Goal: Task Accomplishment & Management: Use online tool/utility

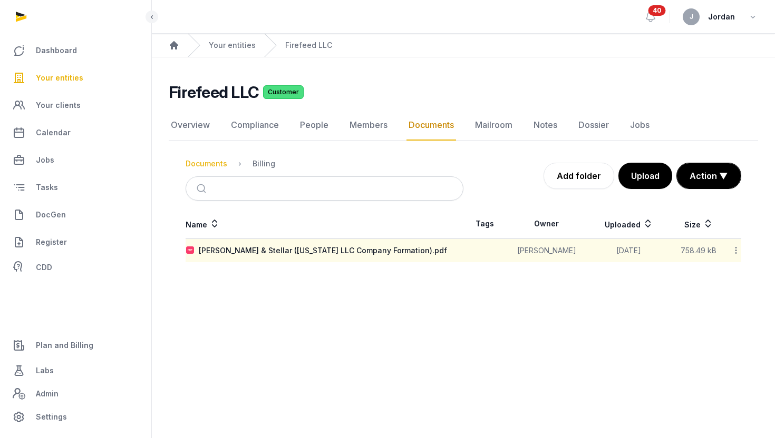
click at [206, 163] on div "Documents" at bounding box center [207, 164] width 42 height 11
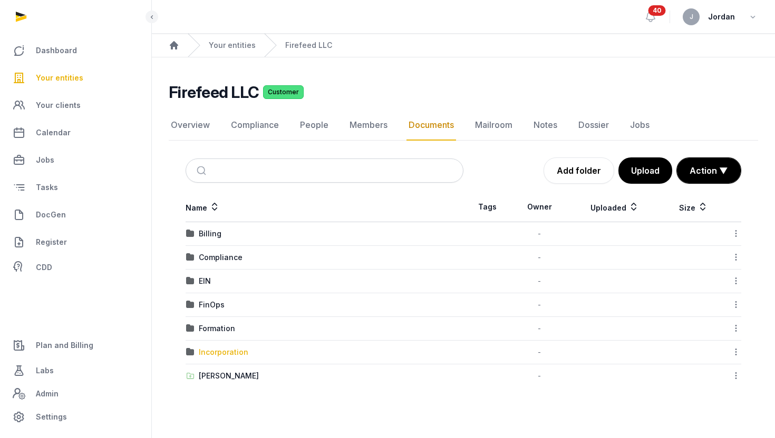
click at [237, 354] on div "Incorporation" at bounding box center [224, 352] width 50 height 11
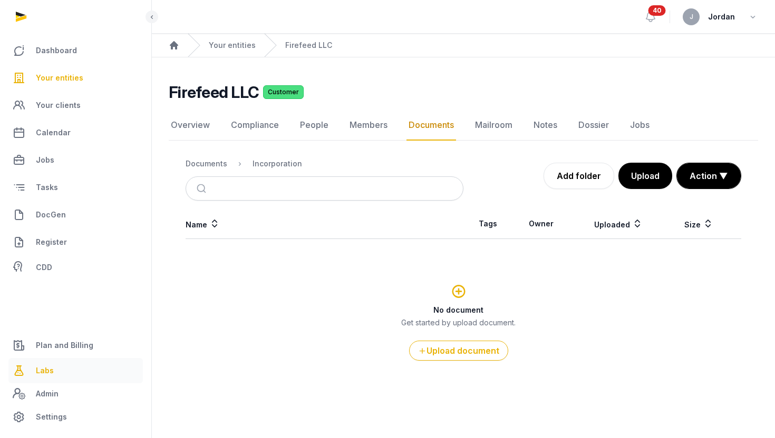
click at [60, 375] on link "Labs" at bounding box center [75, 370] width 134 height 25
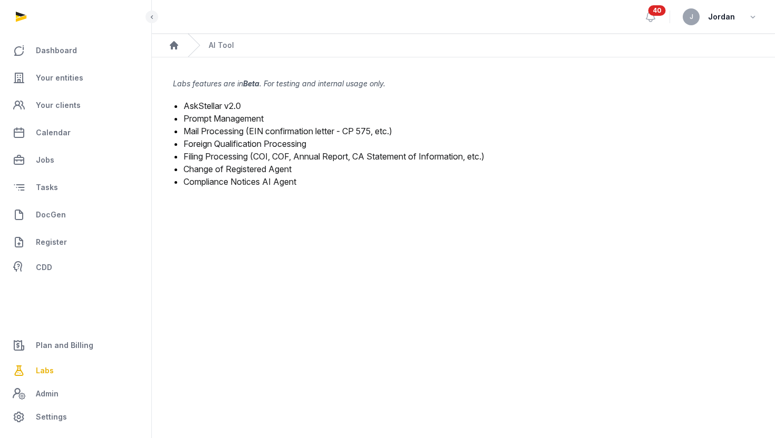
click at [290, 159] on link "Filing Processing (COI, COF, Annual Report, CA Statement of Information, etc.)" at bounding box center [333, 156] width 301 height 11
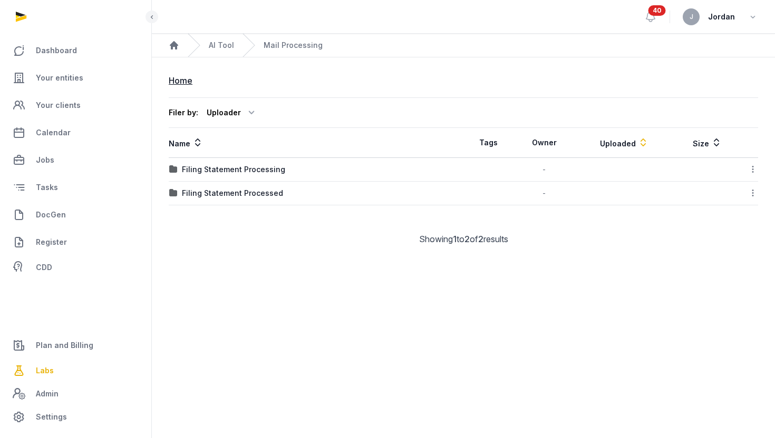
click at [262, 199] on td "Filing Statement Processed" at bounding box center [316, 194] width 295 height 24
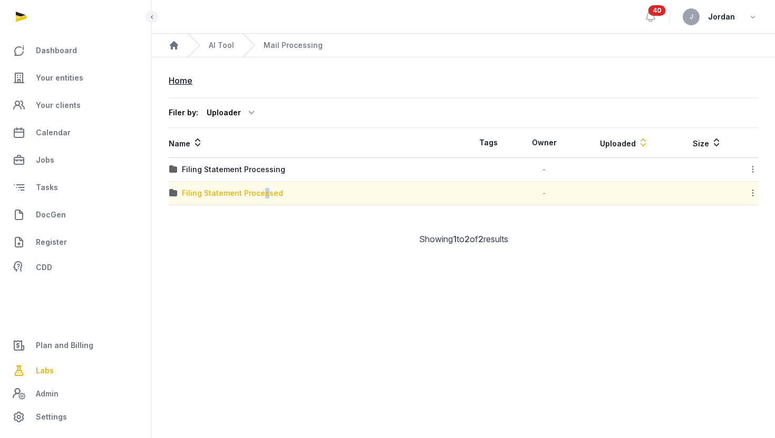
click at [263, 197] on div "Filing Statement Processed" at bounding box center [232, 193] width 101 height 11
click at [0, 0] on div "Loading" at bounding box center [0, 0] width 0 height 0
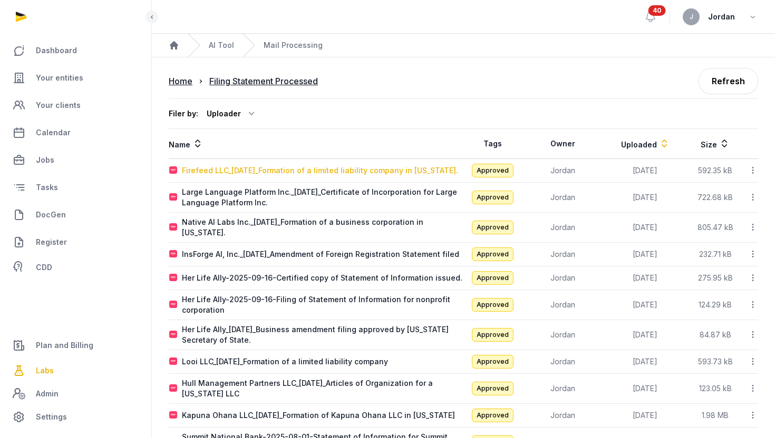
click at [262, 167] on div "Firefeed LLC_2025-09-25_Formation of a limited liability company in Delaware." at bounding box center [320, 170] width 276 height 11
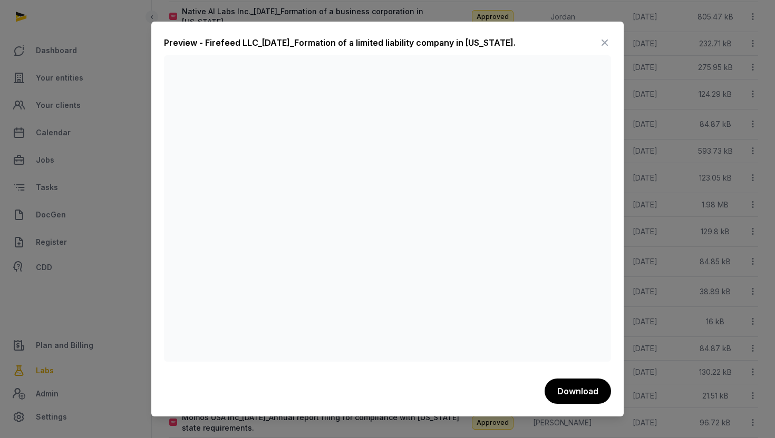
scroll to position [304, 0]
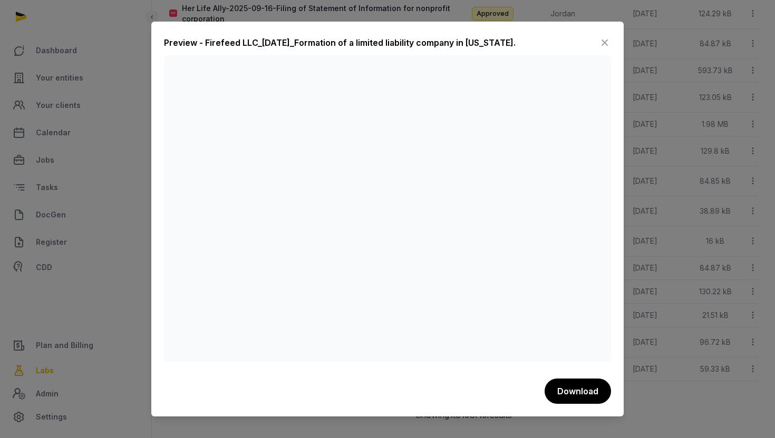
click at [608, 45] on icon at bounding box center [604, 42] width 13 height 17
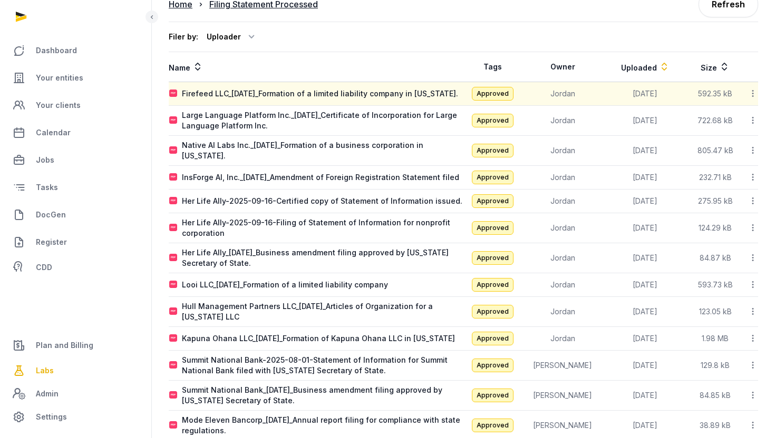
scroll to position [38, 0]
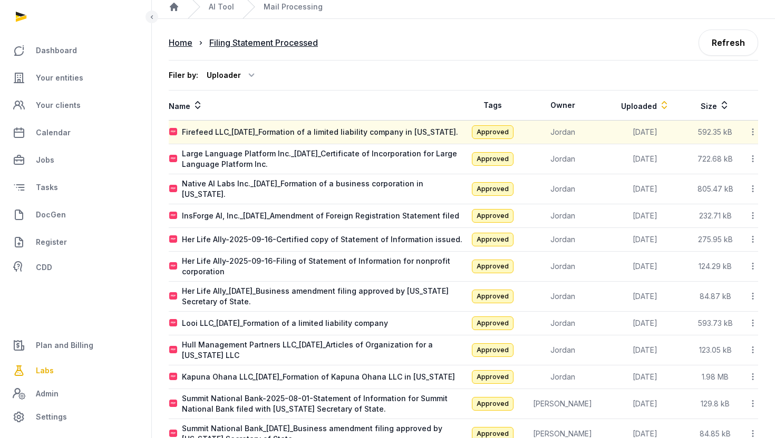
click at [753, 129] on icon at bounding box center [752, 131] width 9 height 11
click at [716, 35] on link "Refresh" at bounding box center [728, 43] width 60 height 26
click at [402, 133] on div "Firefeed LLC_2025-09-25_Formation of a limited liability company in Delaware." at bounding box center [320, 132] width 276 height 11
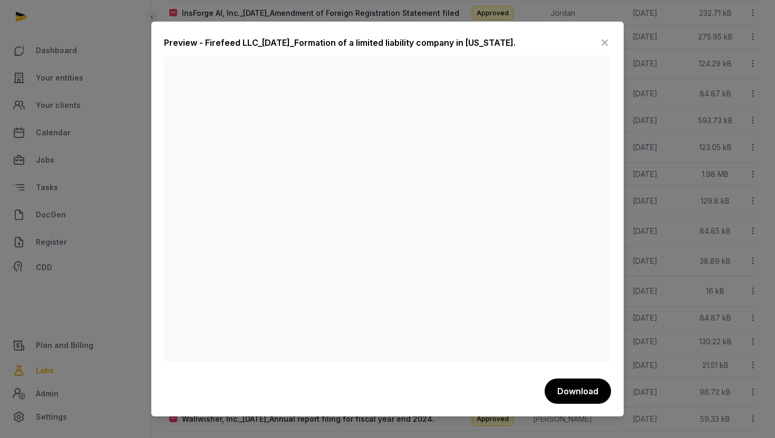
scroll to position [304, 0]
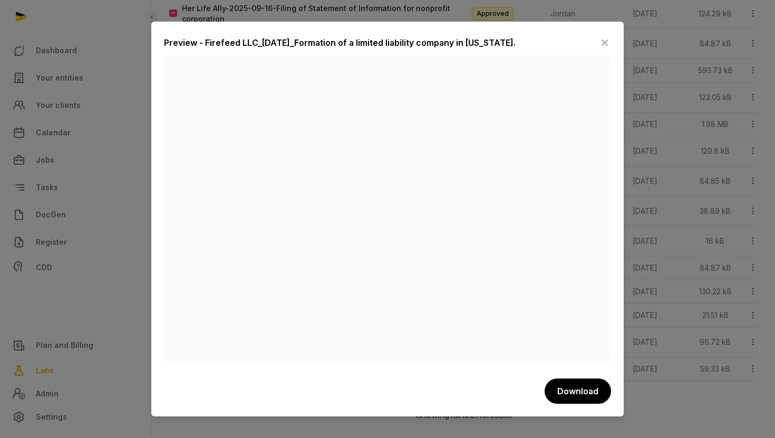
click at [606, 41] on icon at bounding box center [604, 42] width 13 height 17
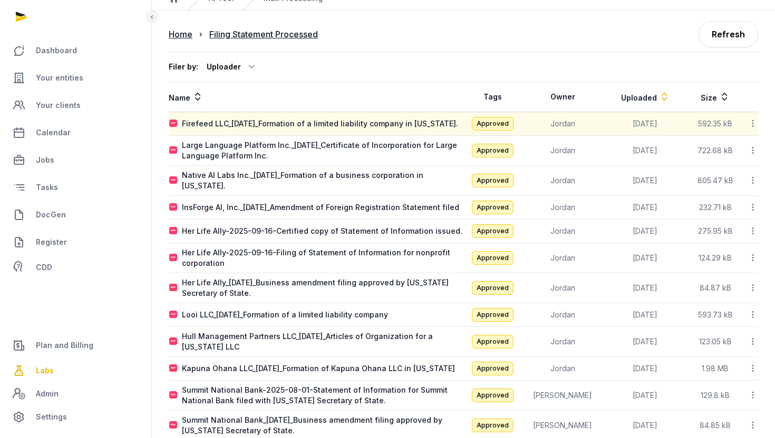
scroll to position [0, 0]
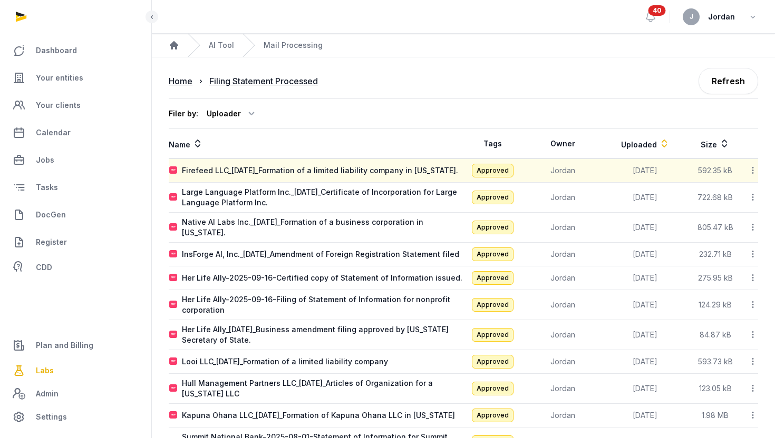
click at [754, 172] on icon at bounding box center [752, 170] width 9 height 11
click at [742, 197] on div "Reanalyze" at bounding box center [715, 198] width 84 height 19
click at [64, 209] on link "DocGen" at bounding box center [75, 214] width 134 height 25
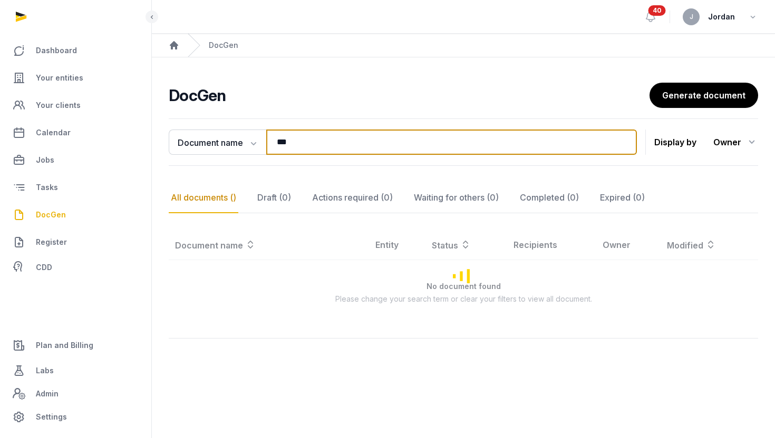
click at [350, 140] on input "***" at bounding box center [451, 142] width 370 height 25
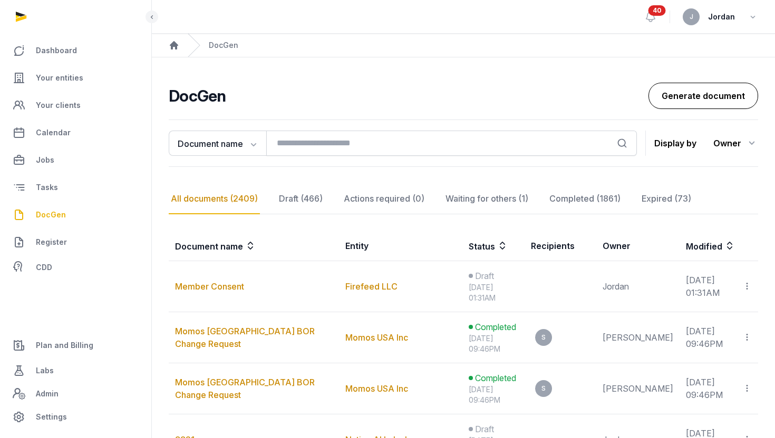
click at [723, 83] on link "Generate document" at bounding box center [703, 96] width 110 height 26
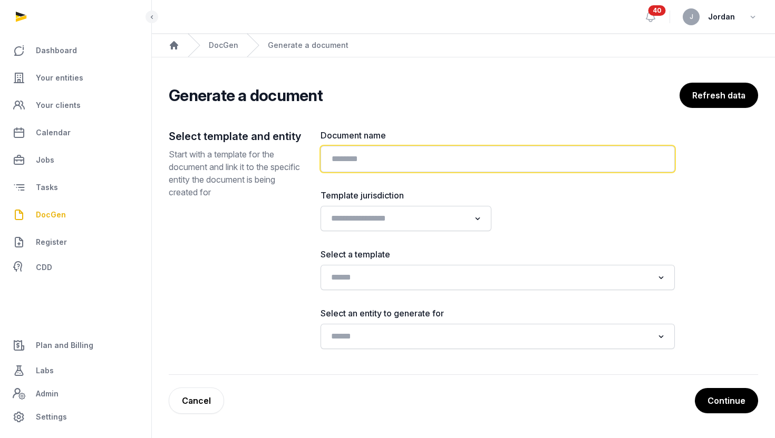
click at [520, 150] on input "text" at bounding box center [497, 159] width 354 height 26
type input "**********"
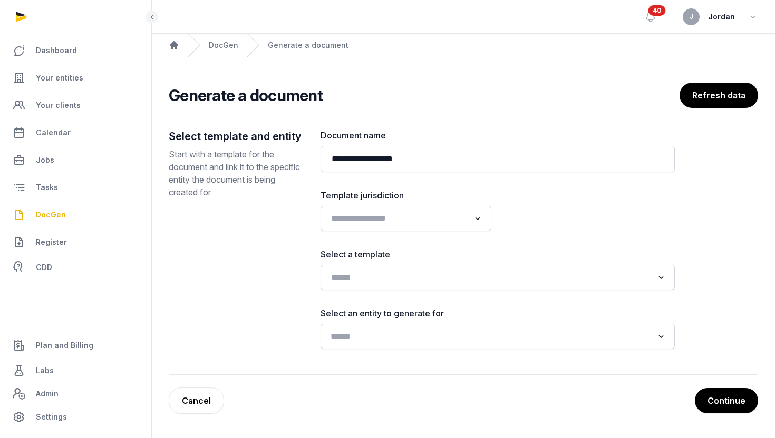
click at [411, 333] on input "Search for option" at bounding box center [490, 336] width 326 height 15
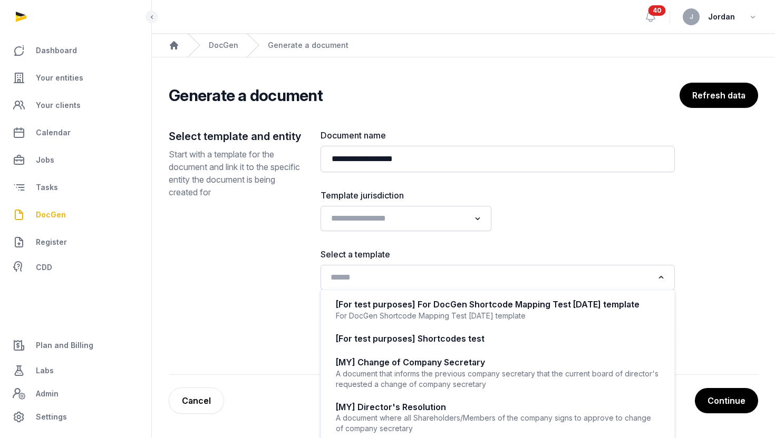
click at [432, 269] on div "Search for option" at bounding box center [490, 276] width 328 height 17
type input "*"
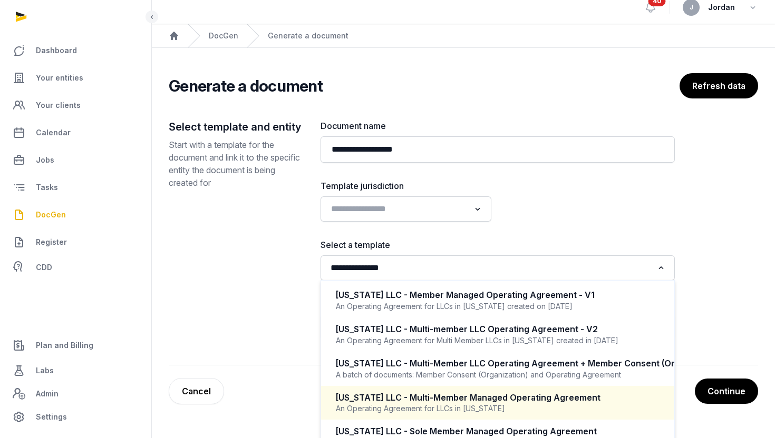
scroll to position [18, 0]
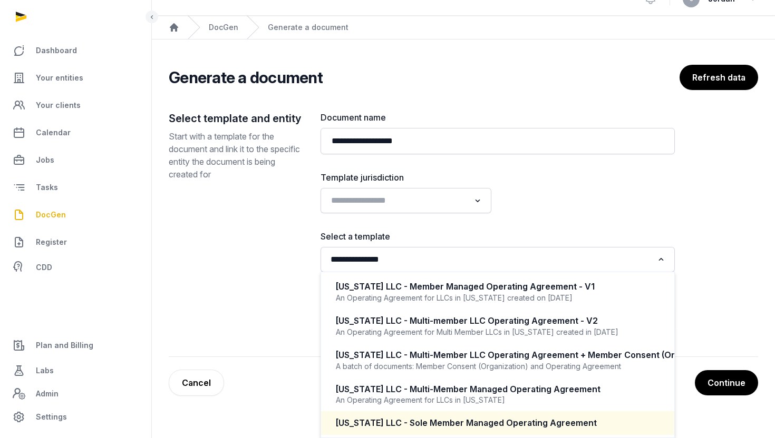
click at [463, 434] on li "Delaware LLC - Sole Member Managed Operating Agreement" at bounding box center [497, 424] width 353 height 24
type input "**********"
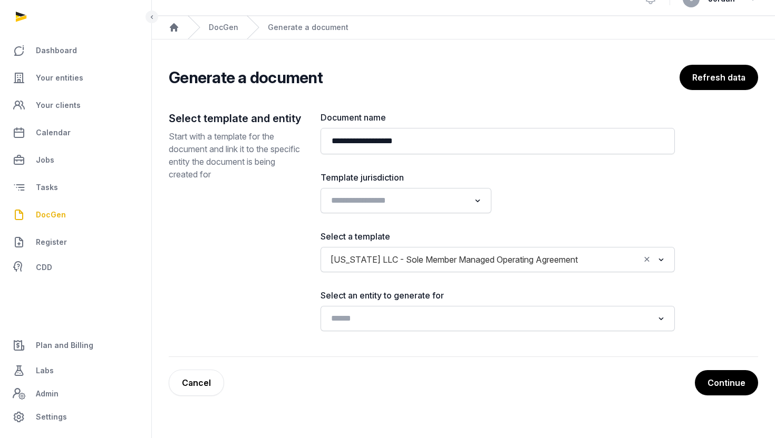
scroll to position [0, 0]
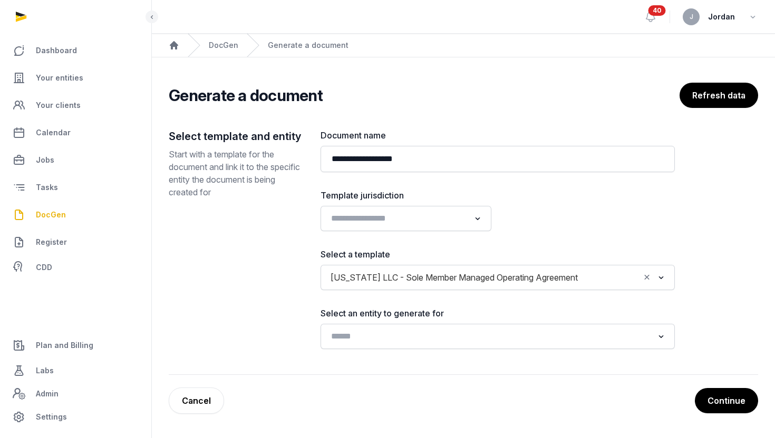
click at [456, 319] on label "Select an entity to generate for" at bounding box center [497, 313] width 354 height 13
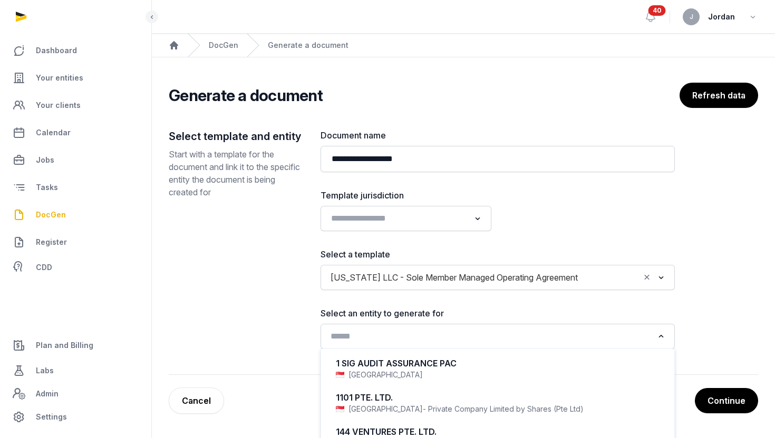
click at [455, 336] on input "Search for option" at bounding box center [490, 336] width 326 height 15
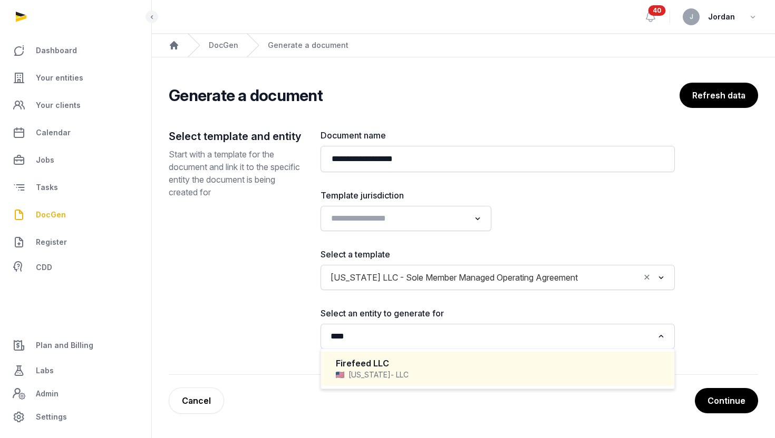
click at [413, 375] on div "Delaware - LLC" at bounding box center [498, 375] width 324 height 11
type input "****"
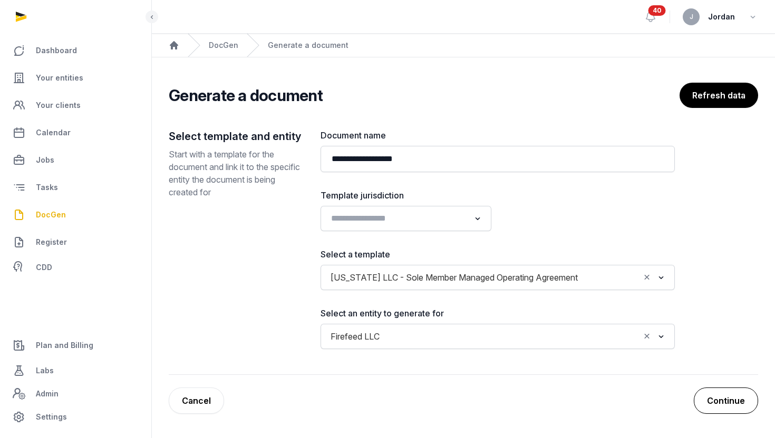
click at [725, 395] on button "Continue" at bounding box center [726, 401] width 64 height 26
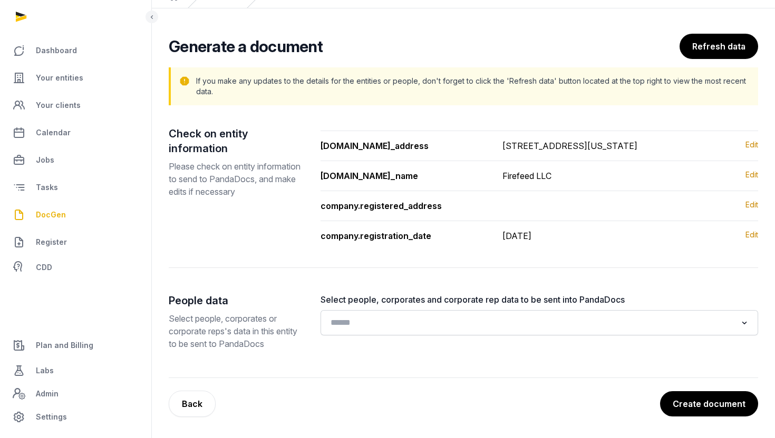
click at [556, 318] on input "Search for option" at bounding box center [532, 323] width 410 height 15
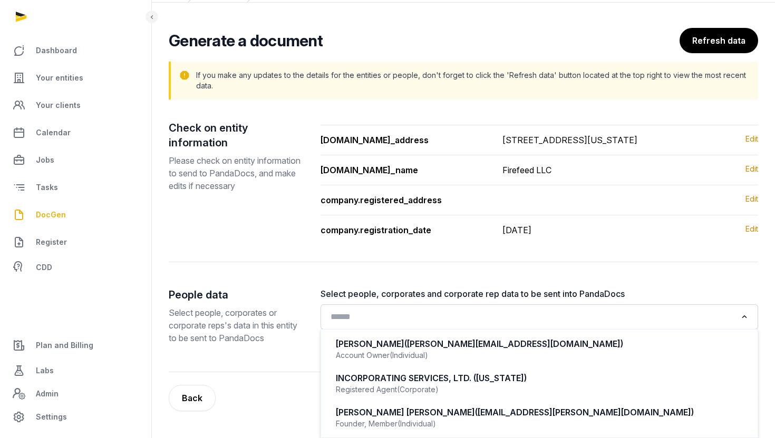
scroll to position [67, 0]
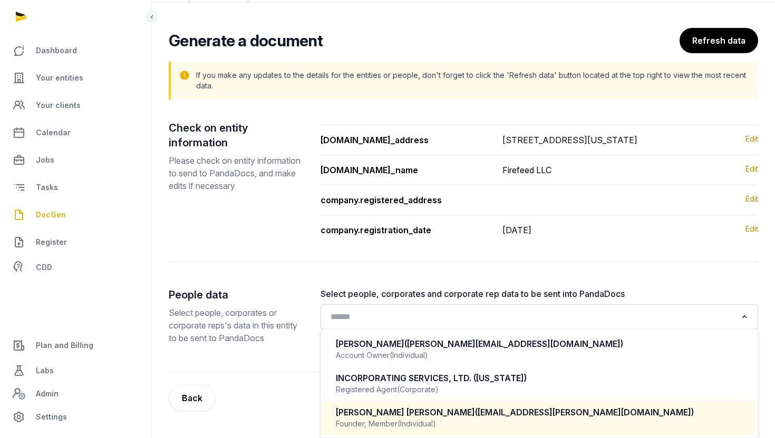
click at [510, 406] on div "VINAY KUMAR KANCHANAPALLY (vinay.kanchanapally@gmail.com) Founder, Member (Indi…" at bounding box center [539, 418] width 416 height 31
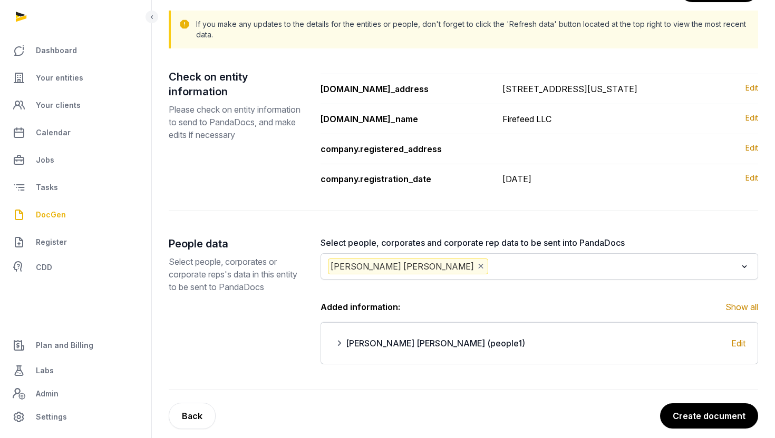
scroll to position [131, 0]
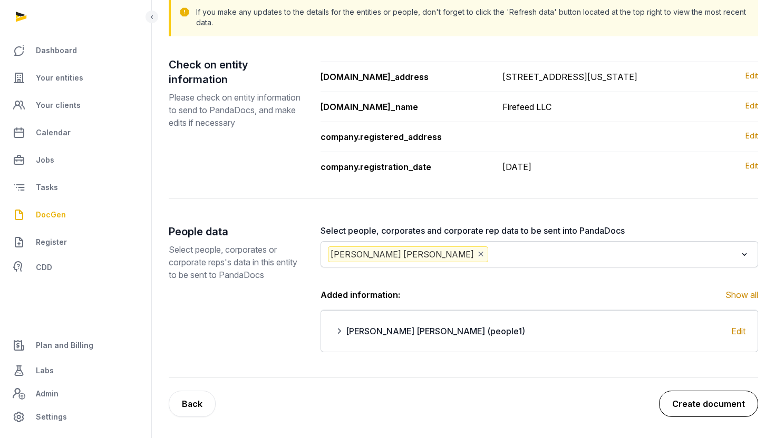
click at [691, 401] on button "Create document" at bounding box center [708, 404] width 99 height 26
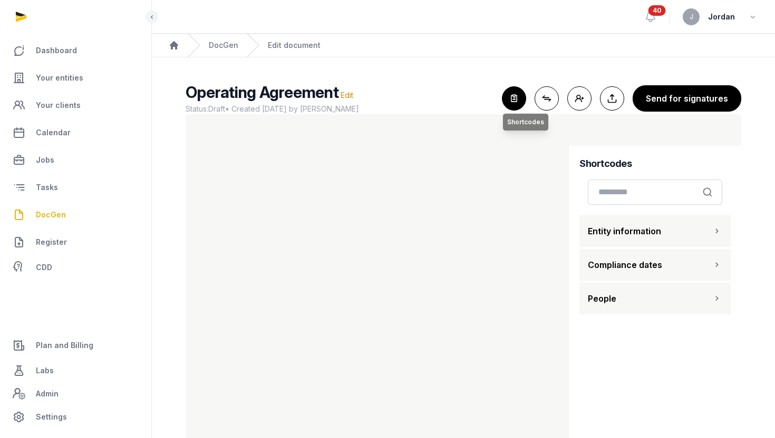
click at [520, 100] on icon "button" at bounding box center [513, 98] width 23 height 23
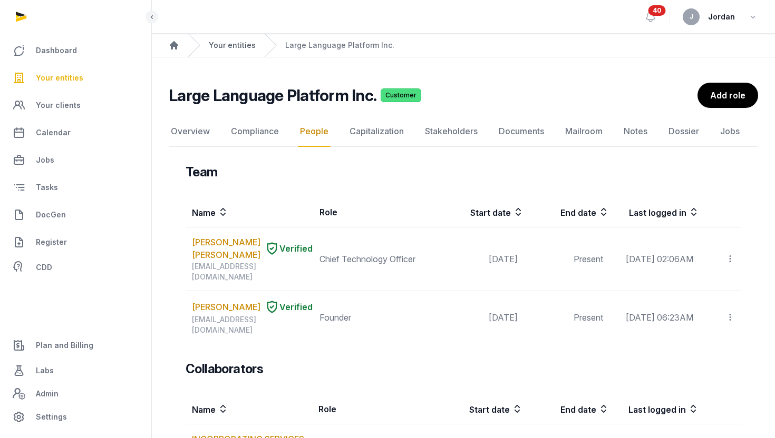
click at [237, 50] on link "Your entities" at bounding box center [232, 45] width 47 height 11
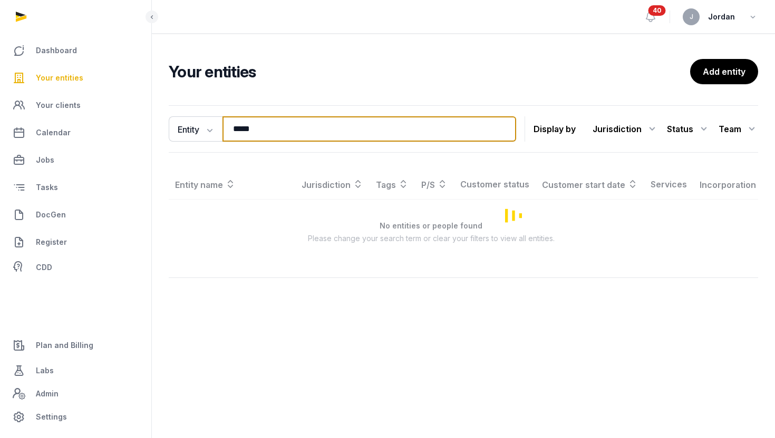
click at [247, 129] on input "*****" at bounding box center [369, 128] width 294 height 25
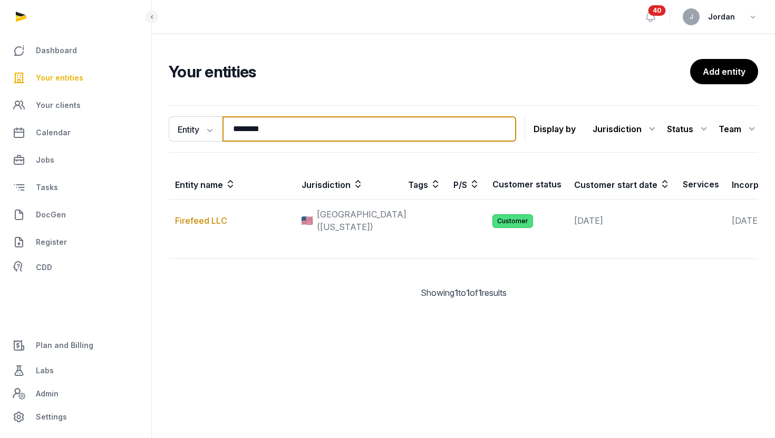
type input "********"
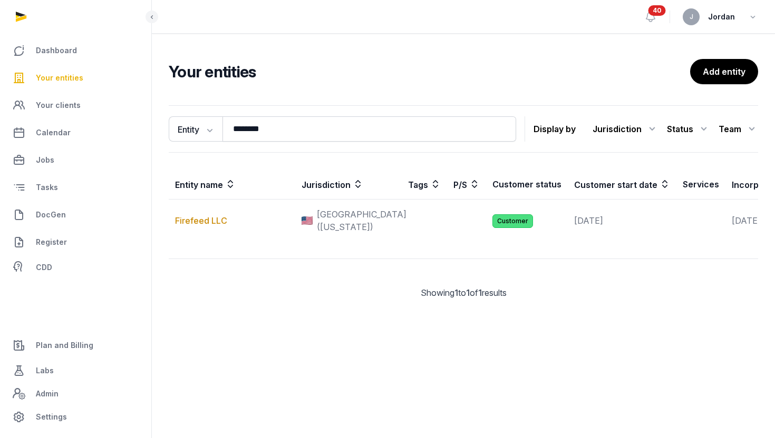
click at [204, 226] on link "Firefeed LLC" at bounding box center [201, 221] width 52 height 11
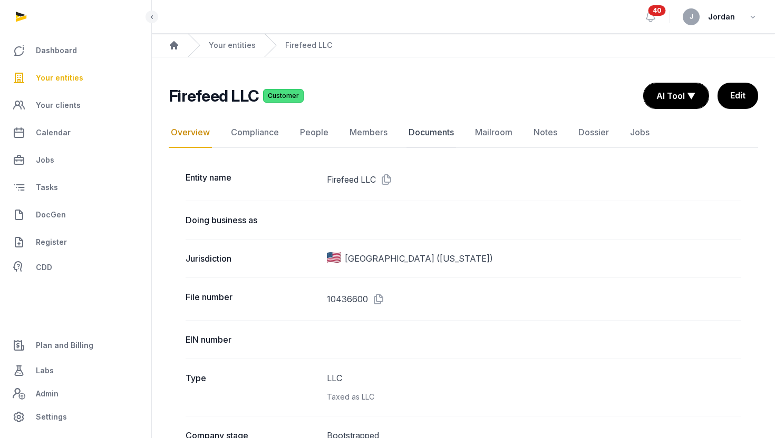
click at [444, 128] on link "Documents" at bounding box center [431, 133] width 50 height 31
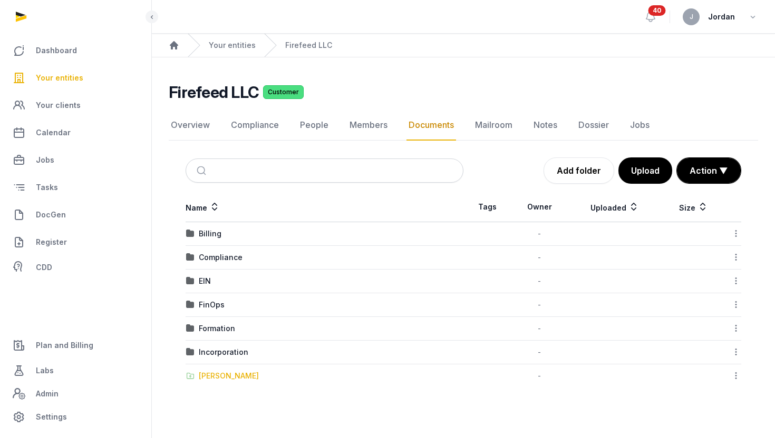
click at [222, 372] on div "[PERSON_NAME]" at bounding box center [229, 376] width 60 height 11
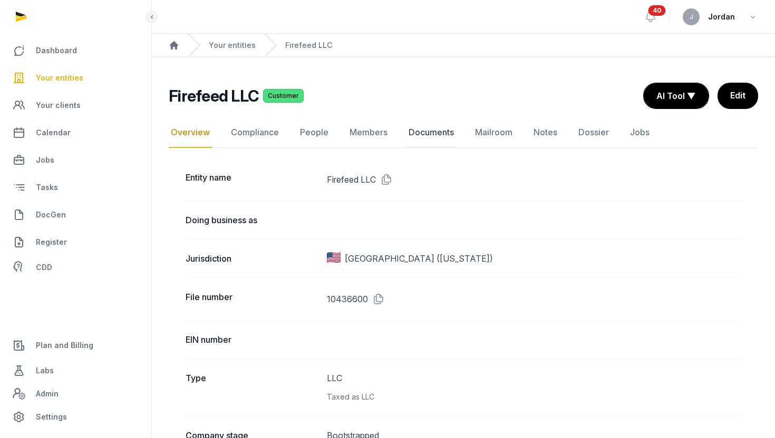
click at [421, 133] on link "Documents" at bounding box center [431, 133] width 50 height 31
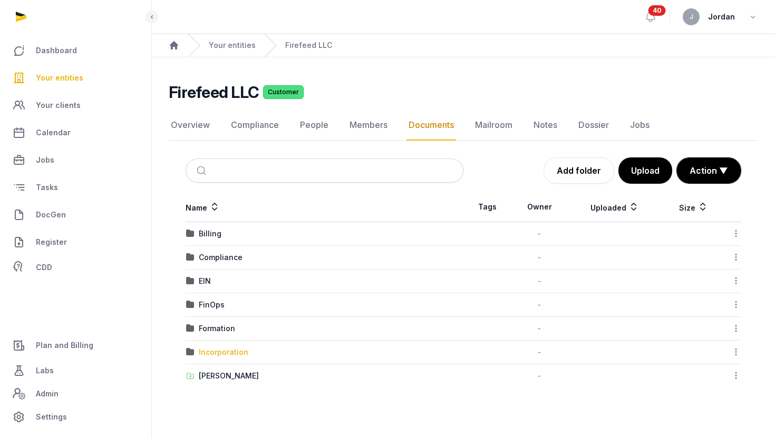
click at [242, 353] on div "Incorporation" at bounding box center [224, 352] width 50 height 11
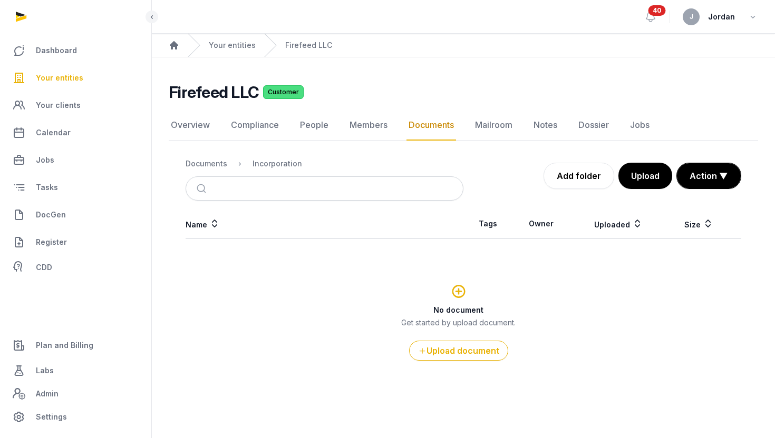
click at [228, 166] on ol "Documents Incorporation" at bounding box center [244, 164] width 116 height 13
click at [213, 165] on div "Documents" at bounding box center [207, 164] width 42 height 11
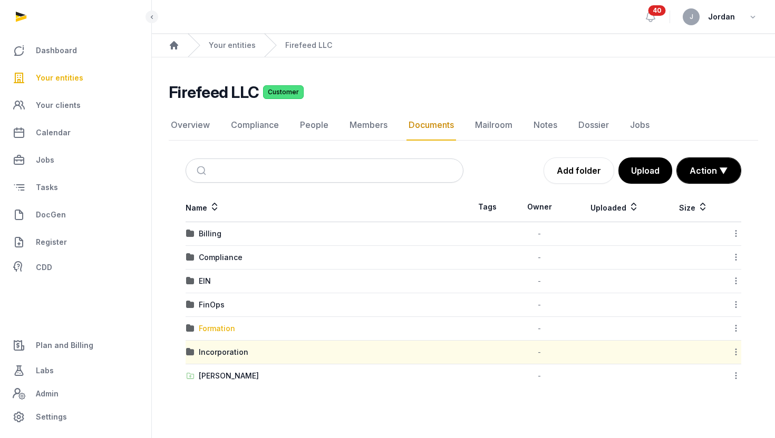
click at [218, 330] on div "Formation" at bounding box center [217, 329] width 36 height 11
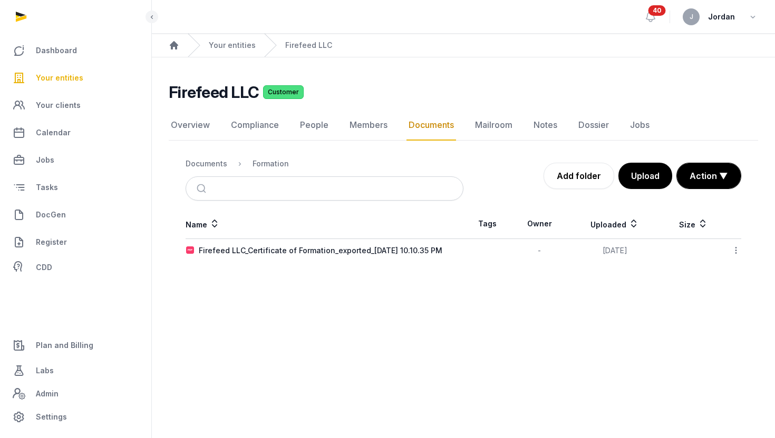
click at [739, 247] on icon at bounding box center [735, 250] width 9 height 11
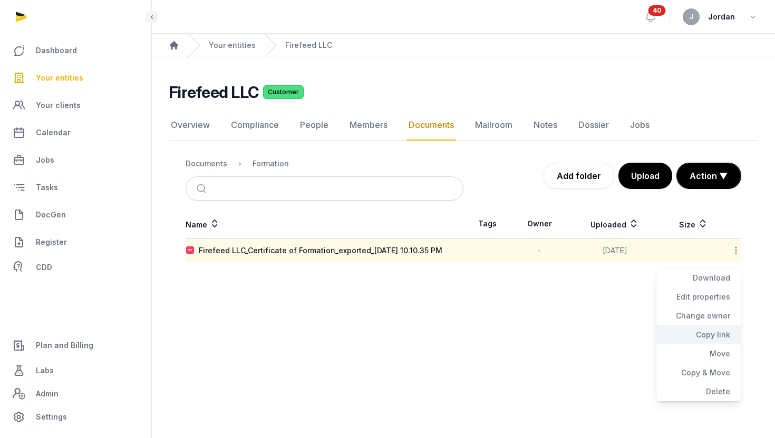
click at [720, 339] on div "Copy link" at bounding box center [698, 335] width 84 height 19
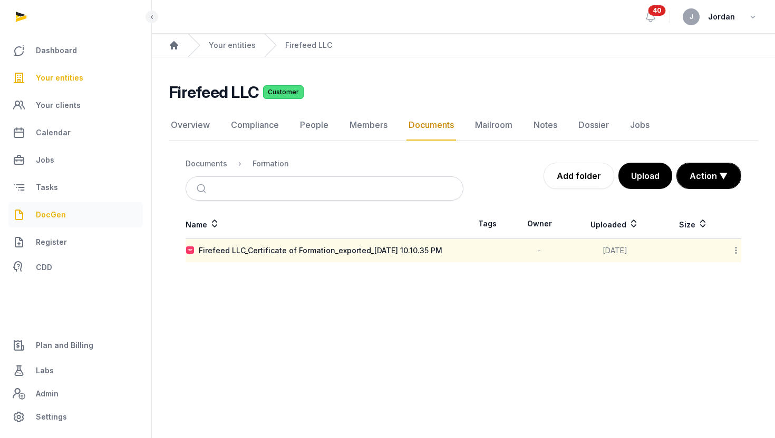
click at [101, 211] on link "DocGen" at bounding box center [75, 214] width 134 height 25
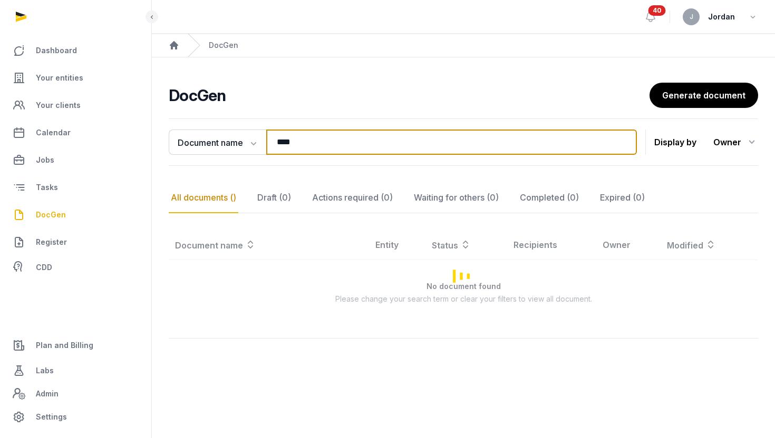
click at [349, 144] on input "****" at bounding box center [451, 142] width 370 height 25
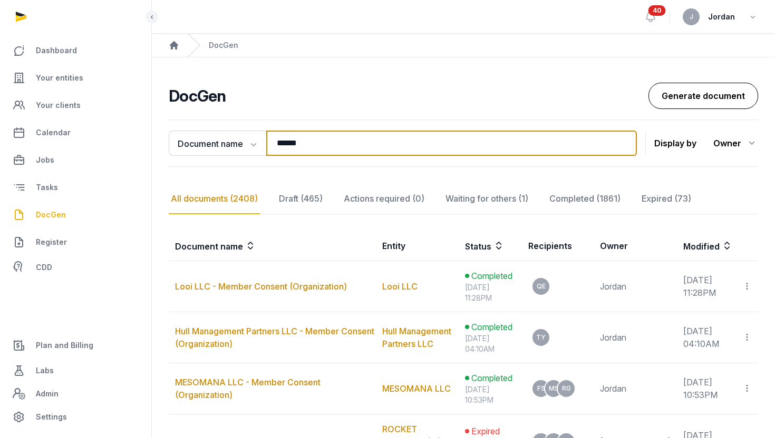
type input "******"
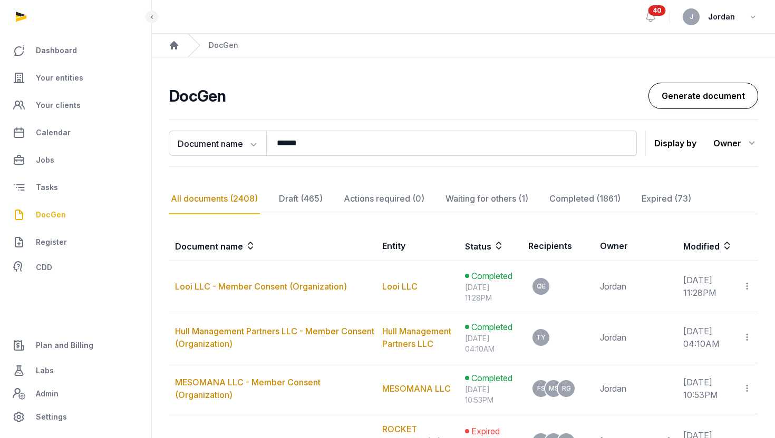
click at [676, 103] on link "Generate document" at bounding box center [703, 96] width 110 height 26
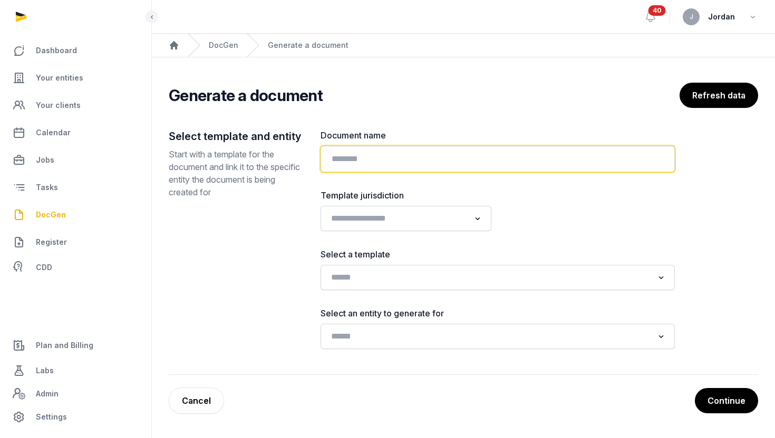
click at [427, 159] on input "text" at bounding box center [497, 159] width 354 height 26
type input "**********"
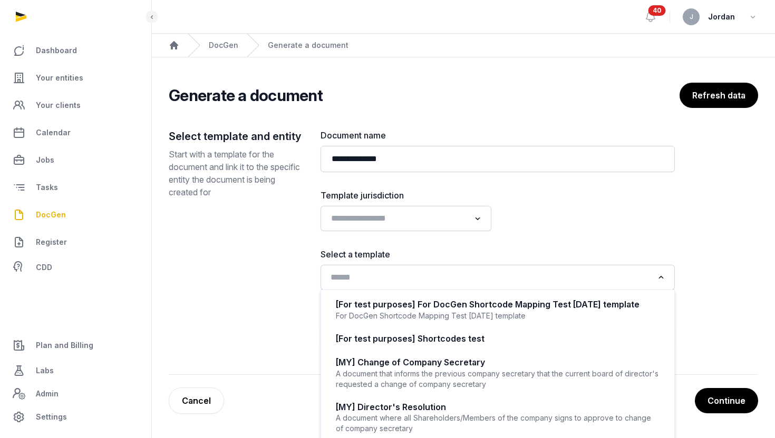
click at [372, 268] on div "Search for option" at bounding box center [490, 276] width 328 height 17
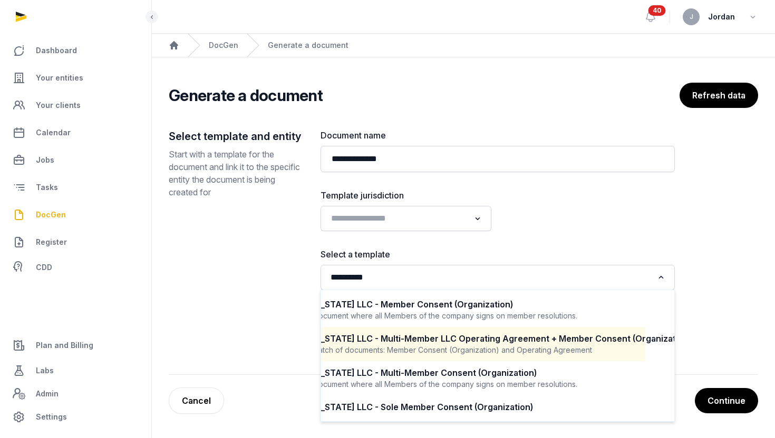
scroll to position [0, 31]
click at [466, 346] on div "A batch of documents: Member Consent (Organization) and Operating Agreement" at bounding box center [467, 350] width 324 height 11
type input "**********"
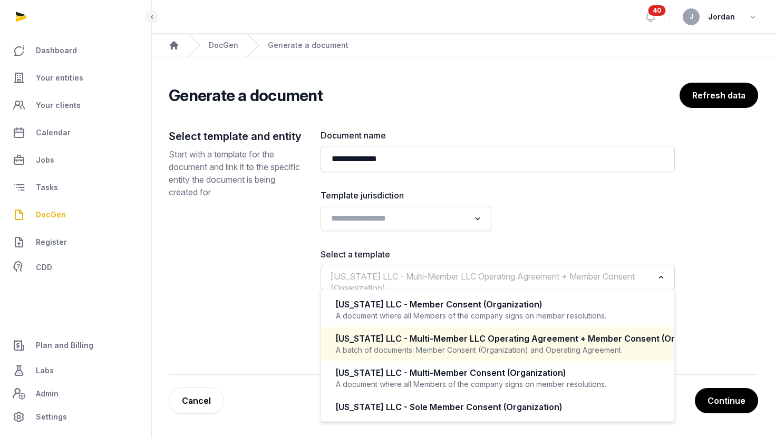
click at [608, 276] on span "[US_STATE] LLC - Multi-Member LLC Operating Agreement + Member Consent (Organiz…" at bounding box center [484, 282] width 312 height 25
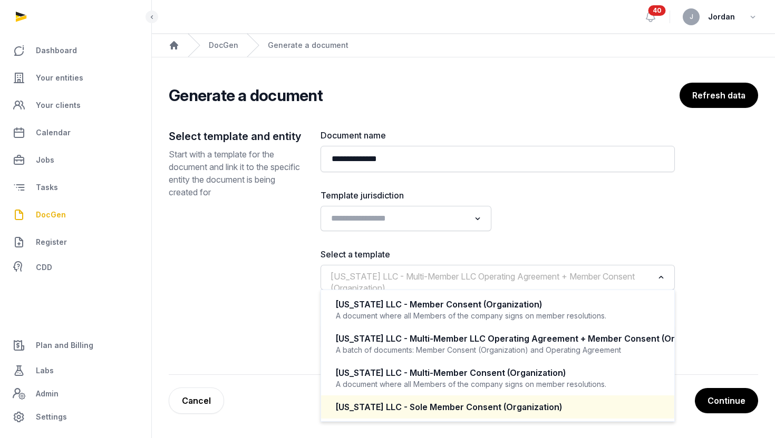
click at [538, 402] on div "[US_STATE] LLC - Sole Member Consent (Organization)" at bounding box center [498, 408] width 324 height 12
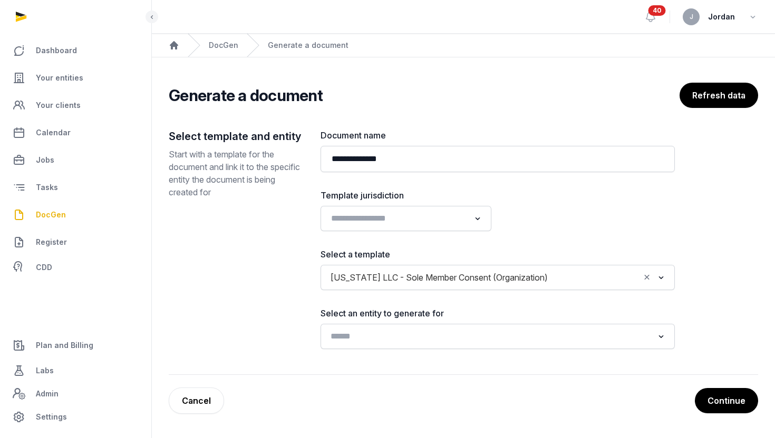
click at [611, 334] on input "Search for option" at bounding box center [490, 336] width 326 height 15
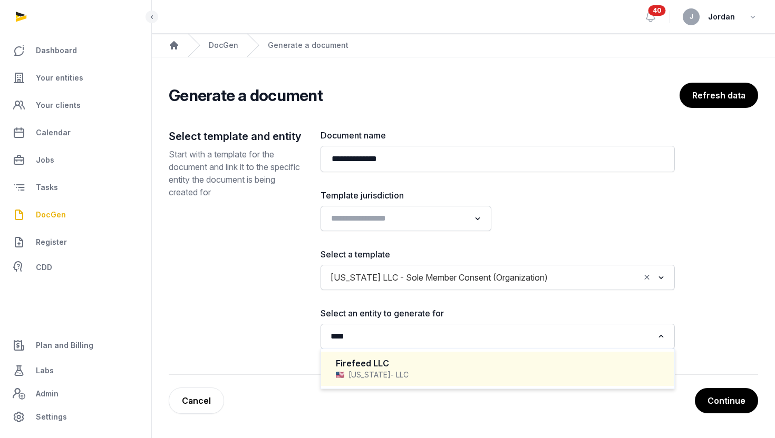
click at [558, 366] on div "Firefeed LLC" at bounding box center [498, 364] width 324 height 12
type input "****"
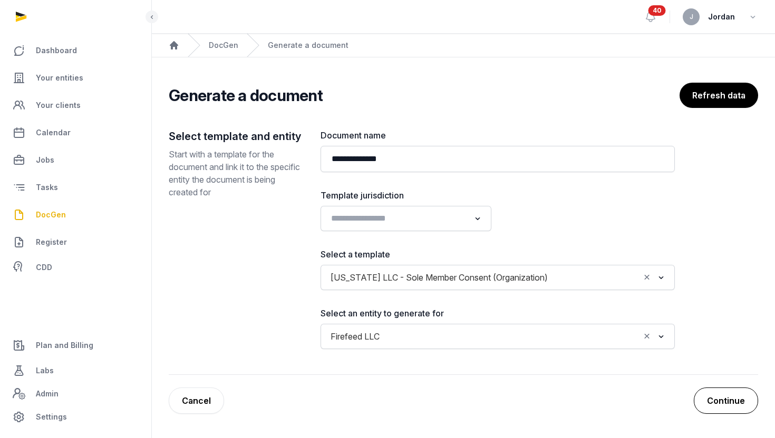
click at [738, 393] on button "Continue" at bounding box center [726, 401] width 64 height 26
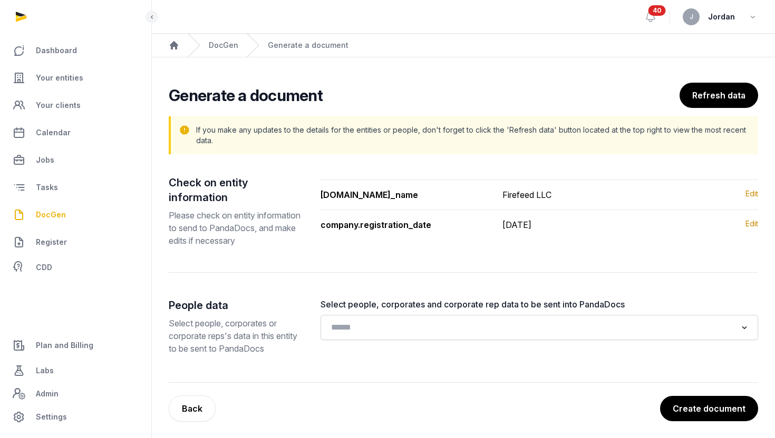
scroll to position [17, 0]
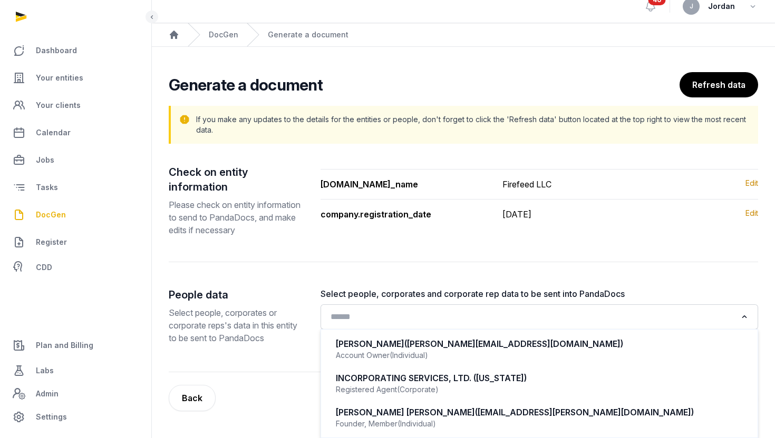
click at [510, 325] on input "Search for option" at bounding box center [532, 317] width 410 height 15
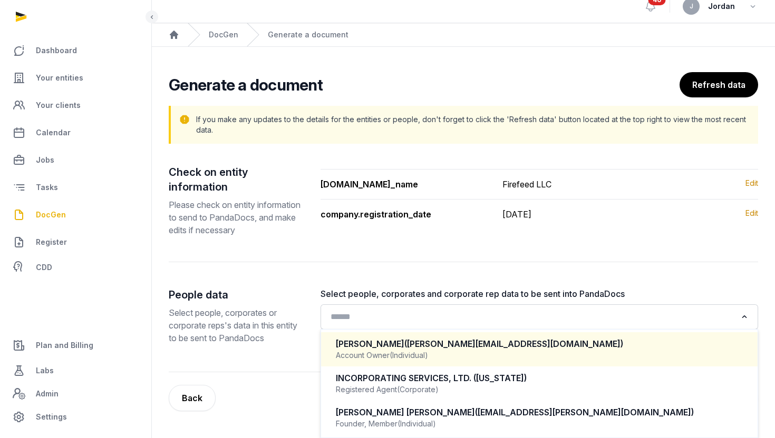
scroll to position [23, 0]
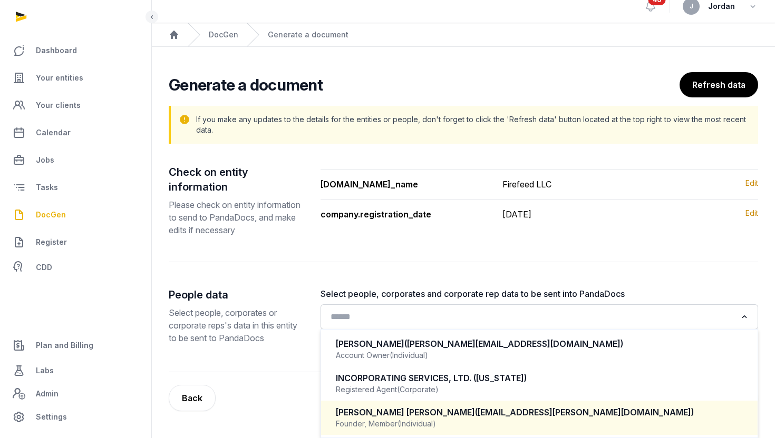
click at [457, 415] on div "[PERSON_NAME] [PERSON_NAME] ([PERSON_NAME][EMAIL_ADDRESS][PERSON_NAME][DOMAIN_N…" at bounding box center [539, 413] width 407 height 12
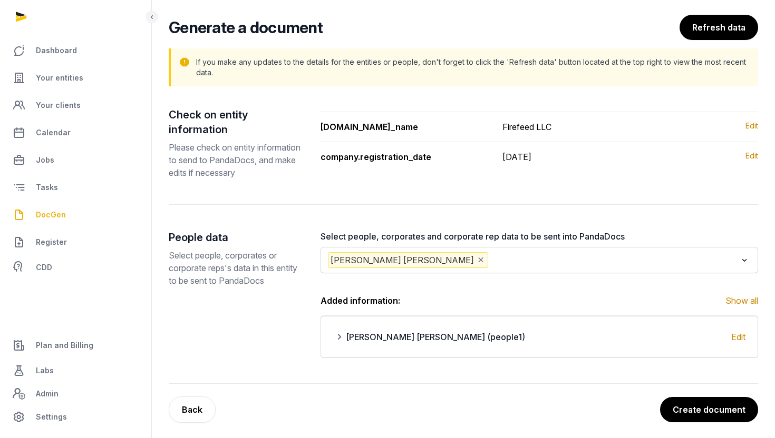
scroll to position [86, 0]
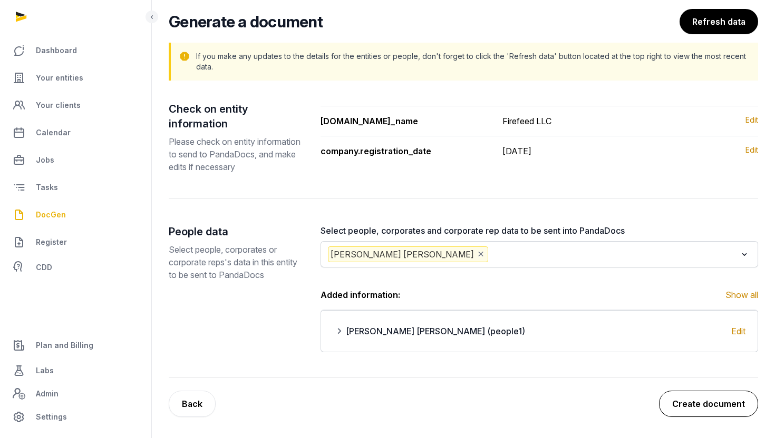
click at [678, 399] on button "Create document" at bounding box center [708, 404] width 99 height 26
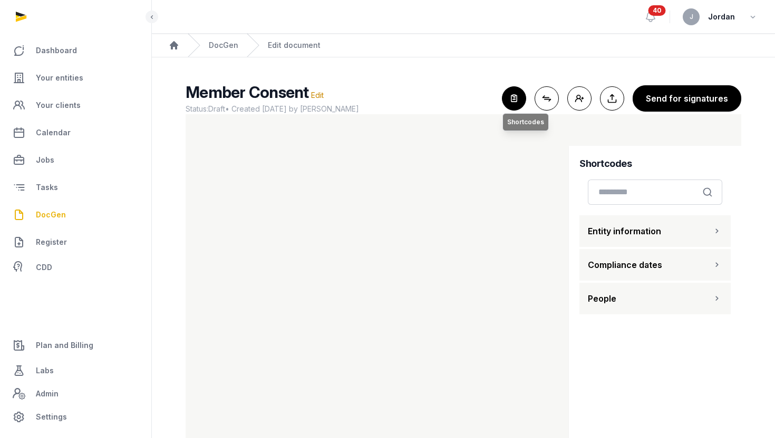
click at [519, 97] on icon "button" at bounding box center [513, 98] width 23 height 23
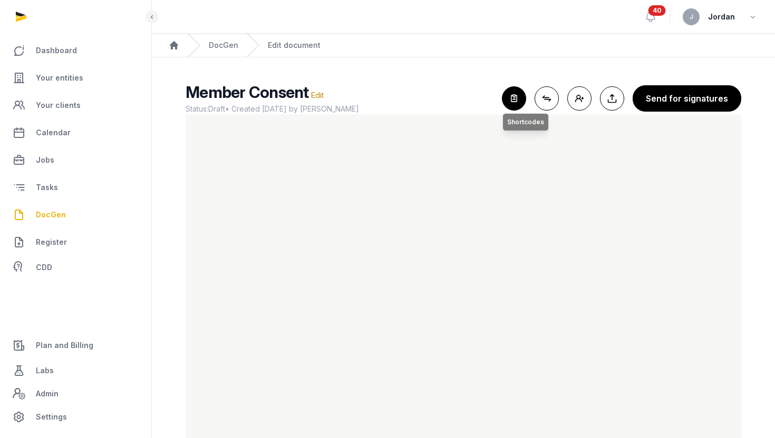
click at [515, 104] on icon "button" at bounding box center [513, 98] width 23 height 23
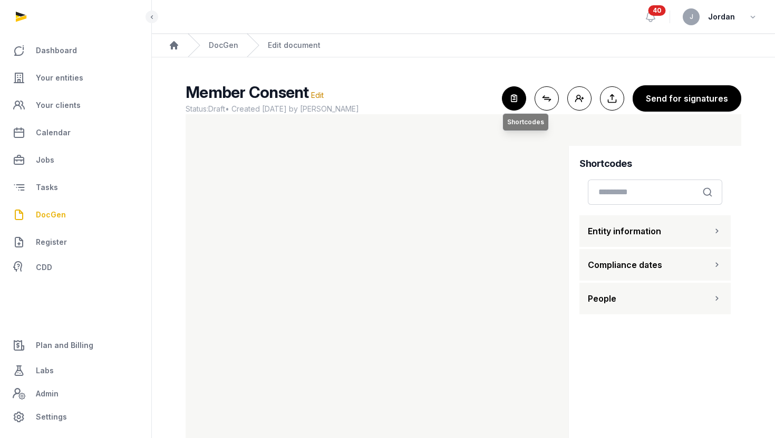
click at [515, 103] on icon "button" at bounding box center [513, 98] width 23 height 23
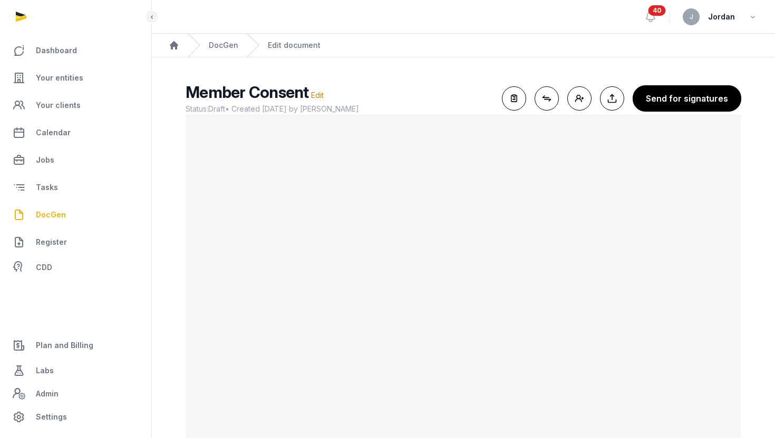
click at [46, 208] on link "DocGen" at bounding box center [75, 214] width 134 height 25
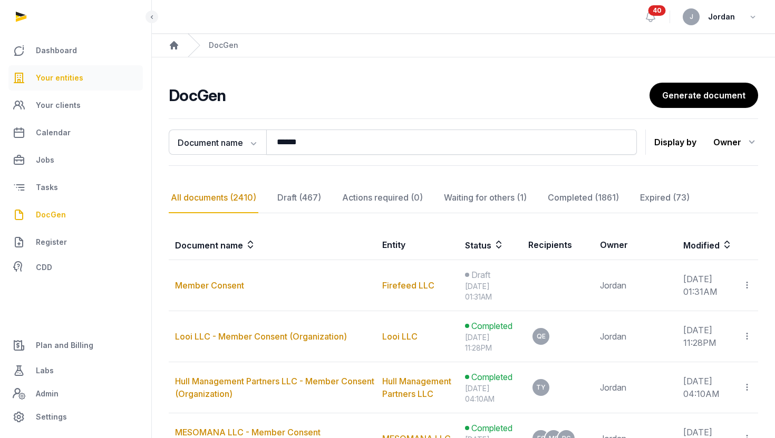
click at [60, 84] on span "Your entities" at bounding box center [59, 78] width 47 height 13
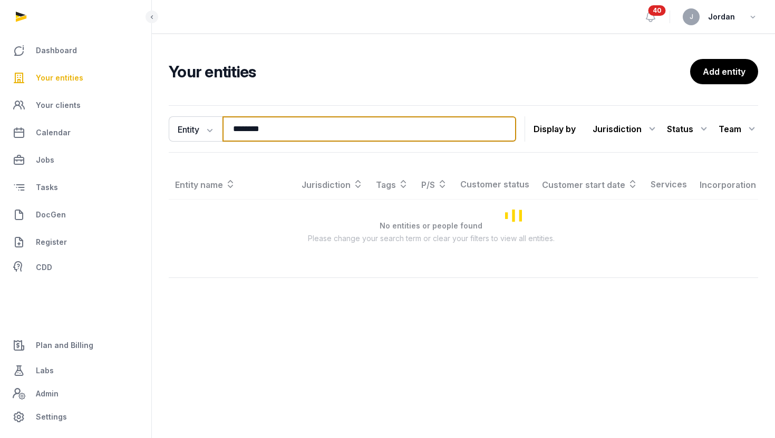
click at [260, 119] on input "********" at bounding box center [369, 128] width 294 height 25
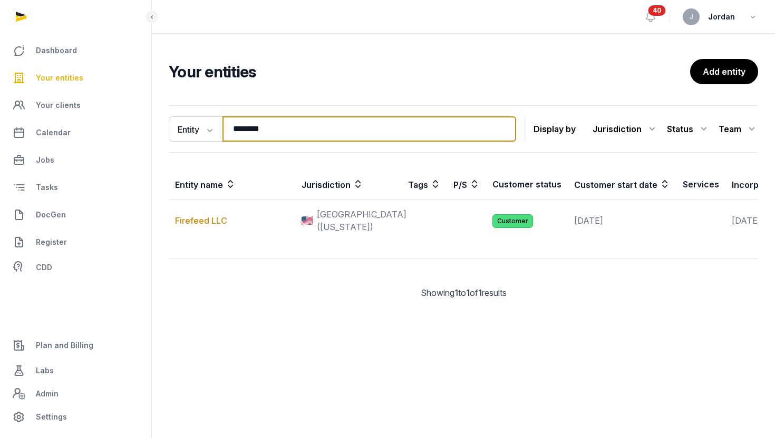
type input "********"
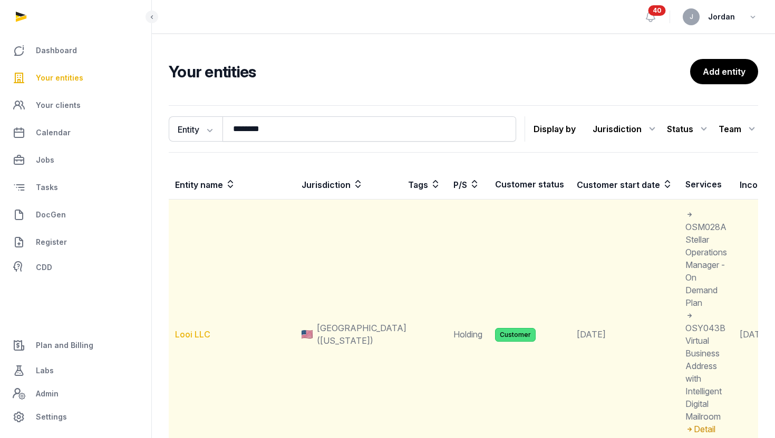
click at [191, 331] on link "Looi LLC" at bounding box center [192, 334] width 35 height 11
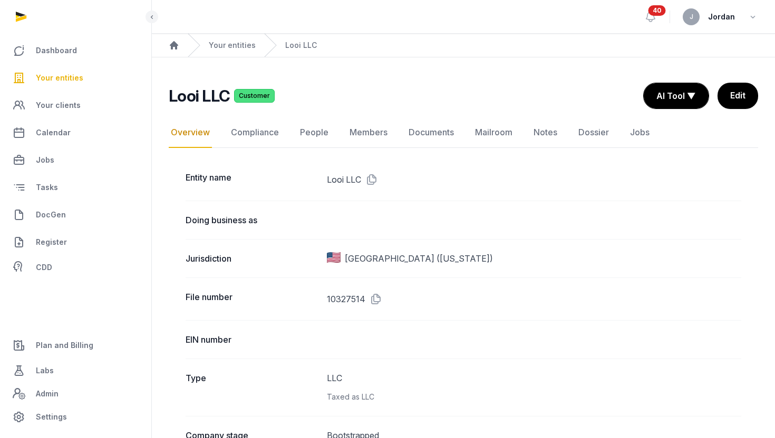
click at [61, 79] on span "Your entities" at bounding box center [59, 78] width 47 height 13
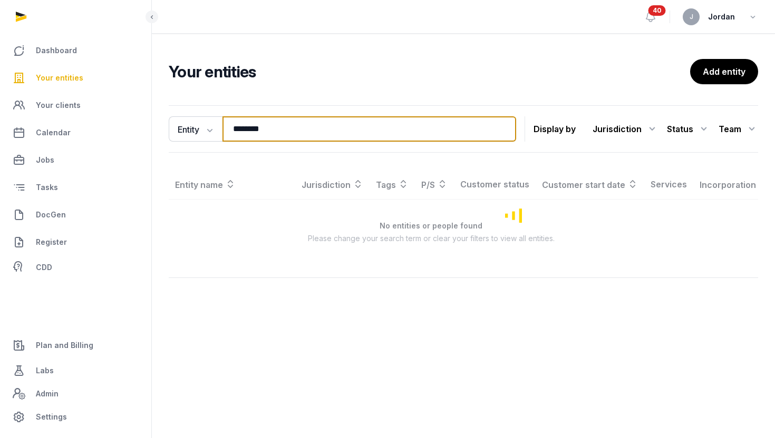
click at [239, 134] on input "********" at bounding box center [369, 128] width 294 height 25
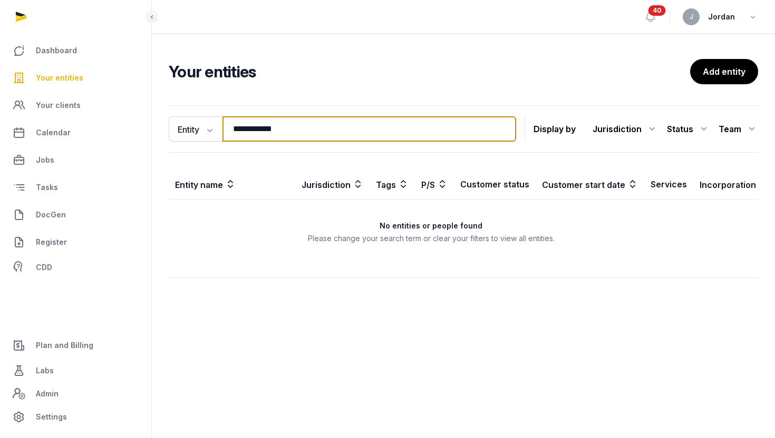
type input "**********"
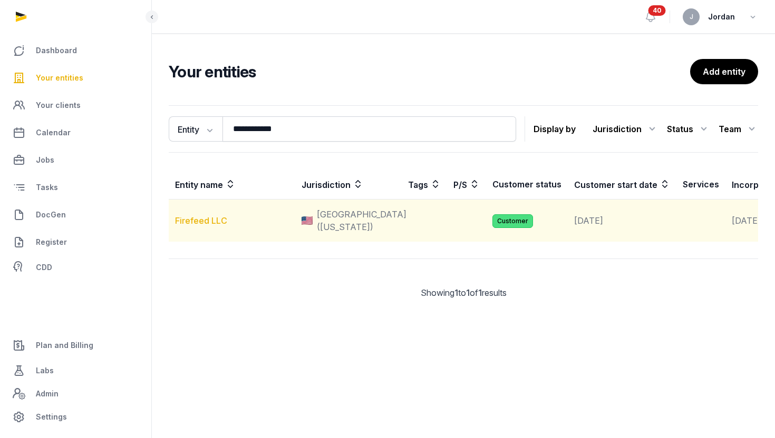
click at [191, 225] on link "Firefeed LLC" at bounding box center [201, 221] width 52 height 11
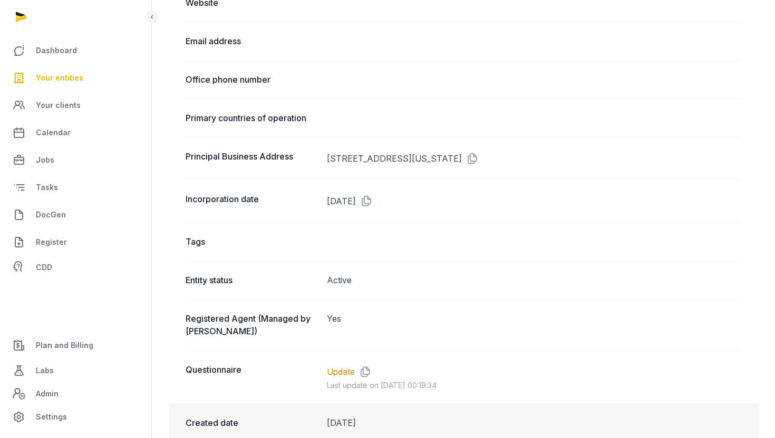
scroll to position [601, 0]
click at [320, 315] on div "Registered Agent (Managed by [PERSON_NAME]) Yes" at bounding box center [463, 323] width 555 height 51
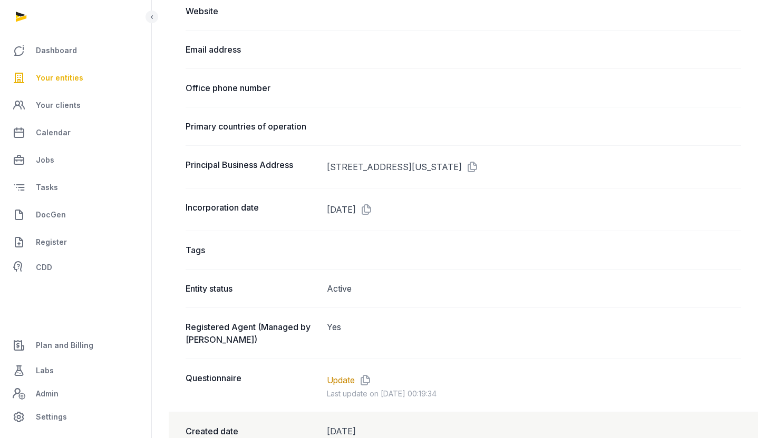
click at [445, 222] on div "Incorporation date [DATE]" at bounding box center [463, 209] width 555 height 43
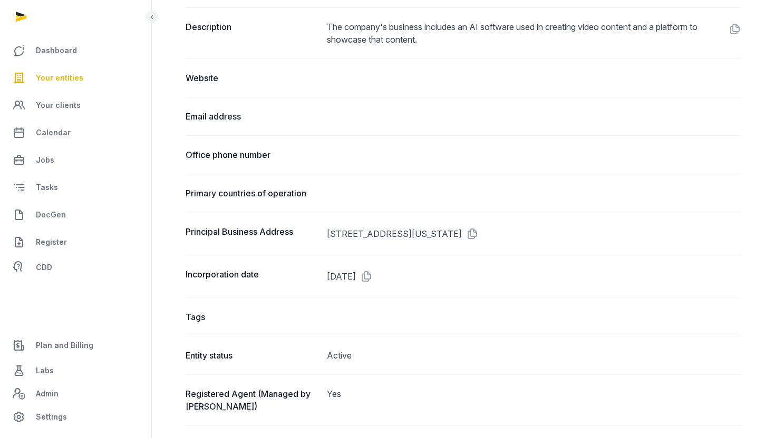
scroll to position [535, 0]
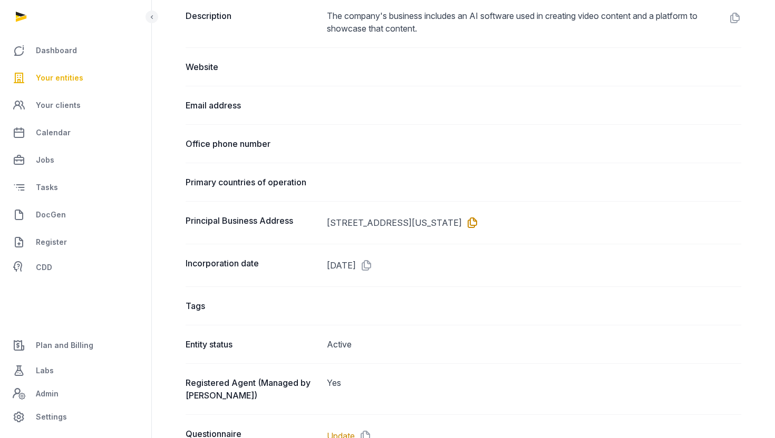
click at [479, 228] on icon at bounding box center [470, 222] width 17 height 17
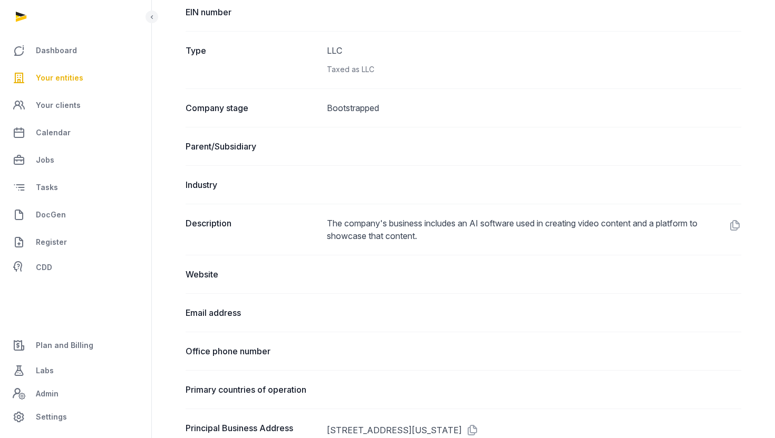
scroll to position [0, 0]
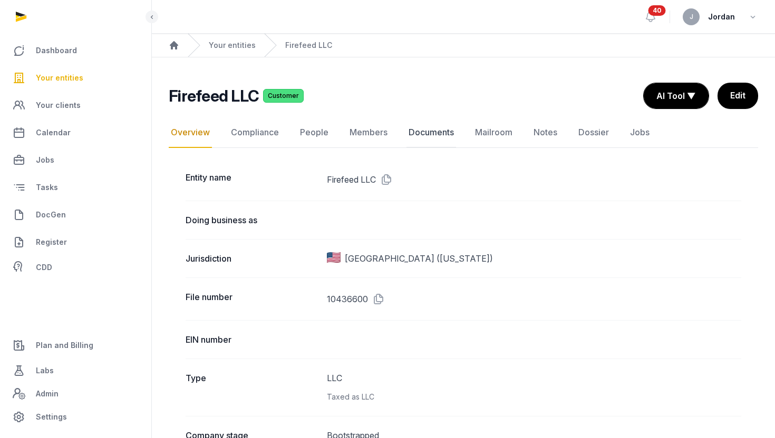
click at [432, 130] on link "Documents" at bounding box center [431, 133] width 50 height 31
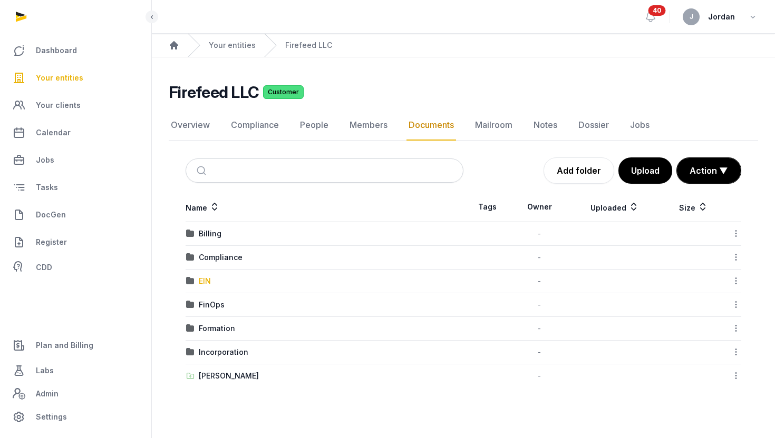
click at [210, 278] on div "EIN" at bounding box center [205, 281] width 12 height 11
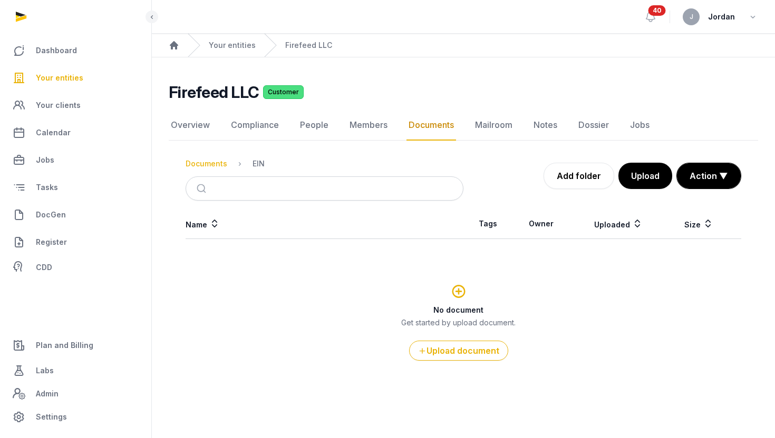
click at [216, 167] on div "Documents" at bounding box center [207, 164] width 42 height 11
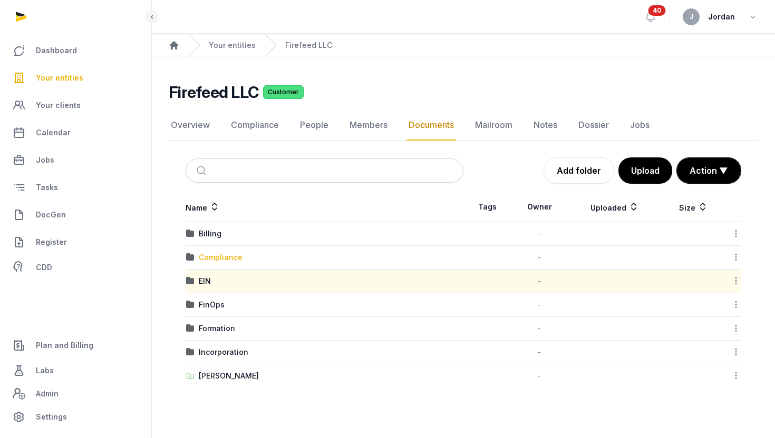
click at [219, 257] on div "Compliance" at bounding box center [221, 257] width 44 height 11
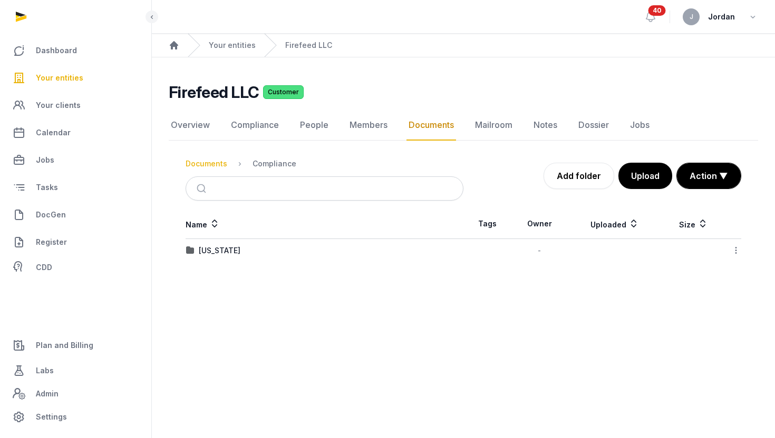
click at [222, 163] on div "Documents" at bounding box center [207, 164] width 42 height 11
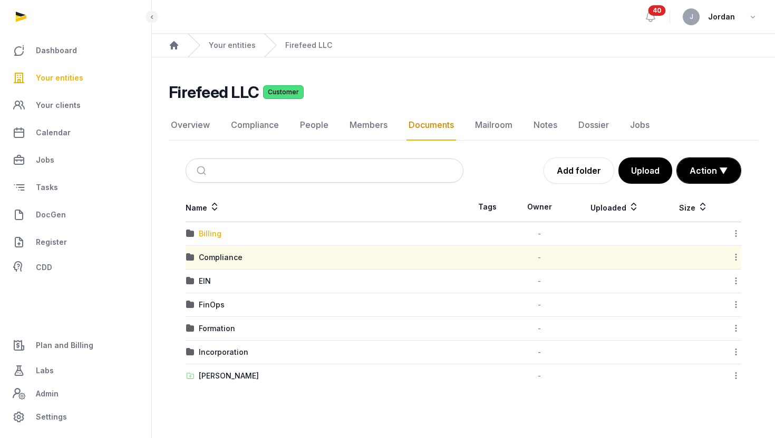
click at [214, 236] on div "Billing" at bounding box center [210, 234] width 23 height 11
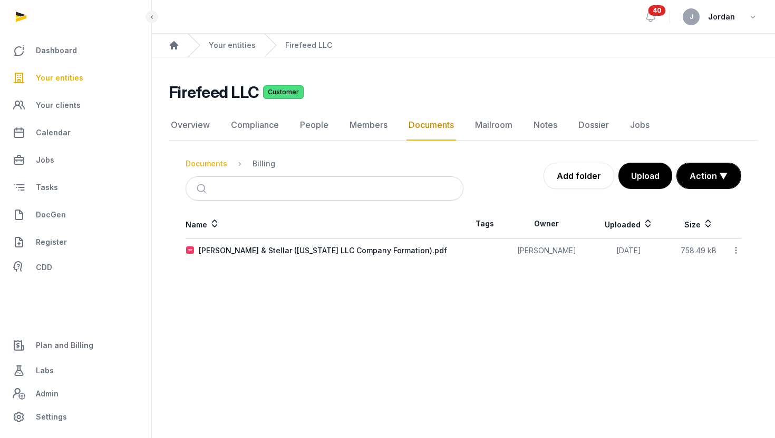
click at [214, 164] on div "Documents" at bounding box center [207, 164] width 42 height 11
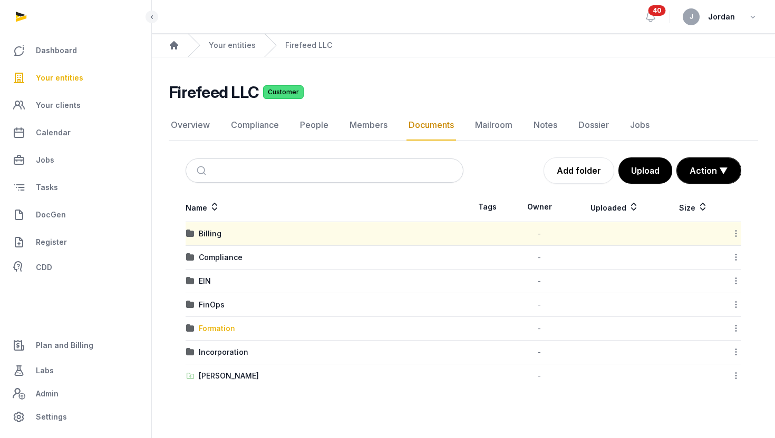
click at [217, 327] on div "Formation" at bounding box center [217, 329] width 36 height 11
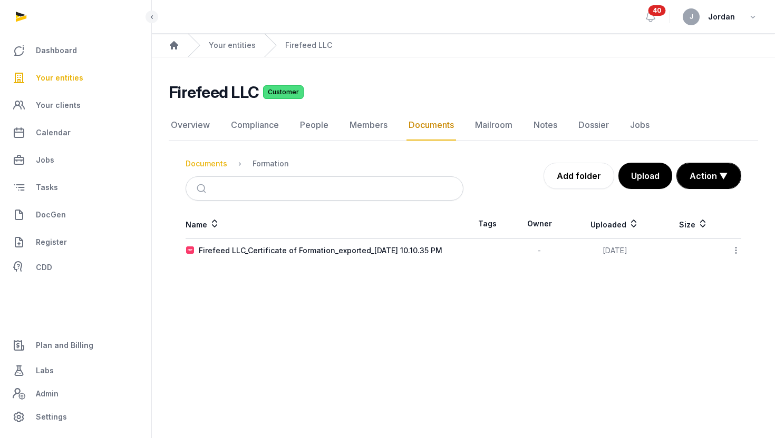
click at [214, 164] on div "Documents" at bounding box center [207, 164] width 42 height 11
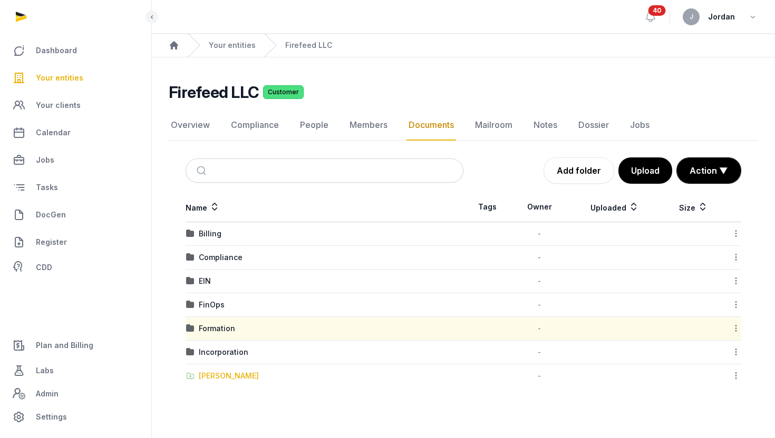
click at [200, 374] on div "[PERSON_NAME]" at bounding box center [229, 376] width 60 height 11
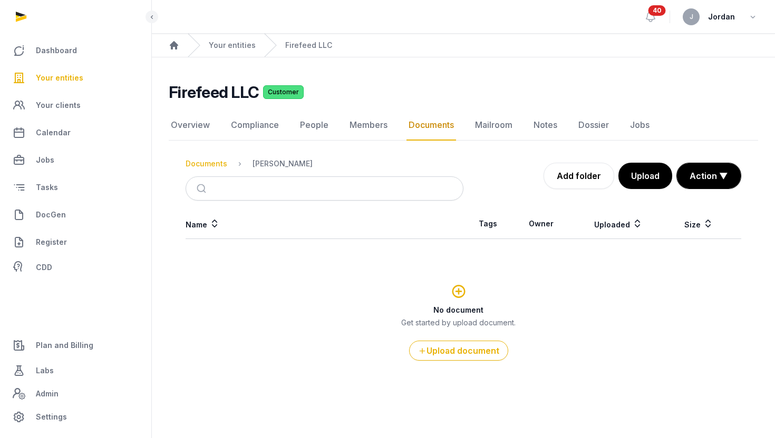
click at [213, 163] on div "Documents" at bounding box center [207, 164] width 42 height 11
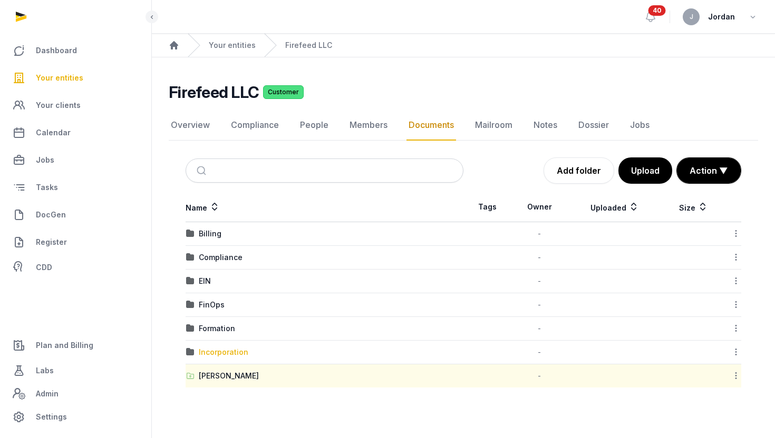
click at [214, 350] on div "Incorporation" at bounding box center [224, 352] width 50 height 11
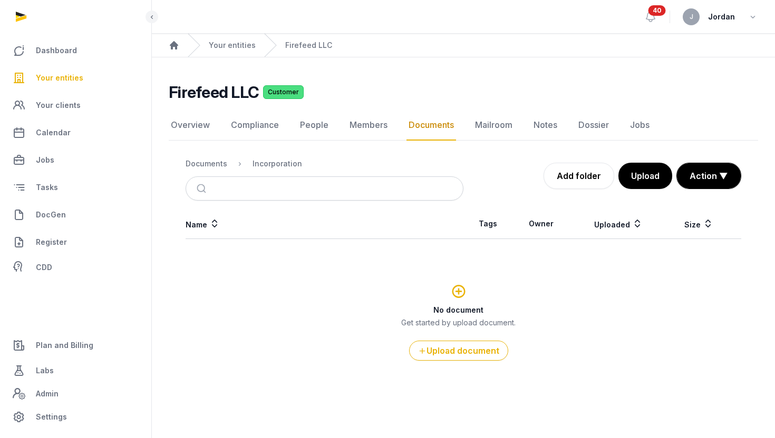
click at [58, 81] on span "Your entities" at bounding box center [59, 78] width 47 height 13
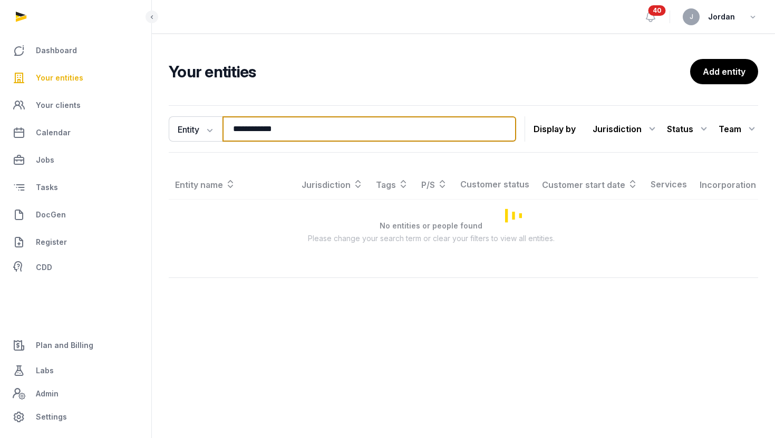
click at [246, 128] on input "**********" at bounding box center [369, 128] width 294 height 25
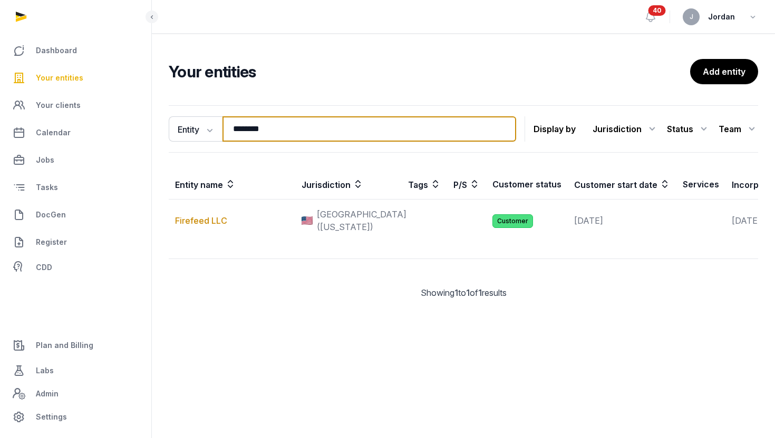
type input "********"
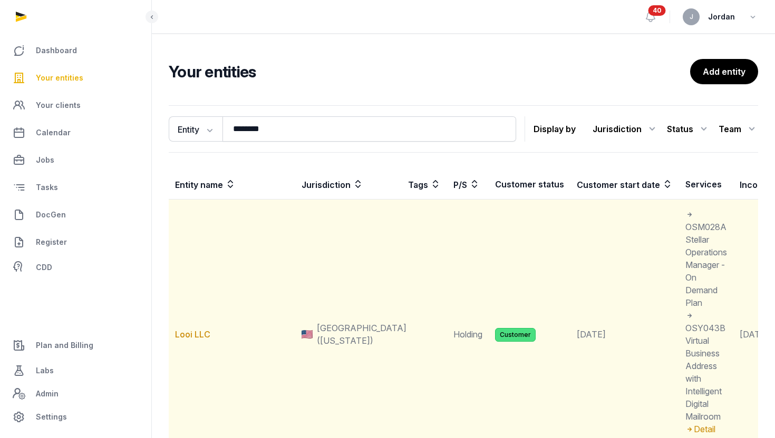
click at [195, 329] on td "Looi LLC" at bounding box center [232, 335] width 126 height 270
click at [187, 337] on link "Looi LLC" at bounding box center [192, 334] width 35 height 11
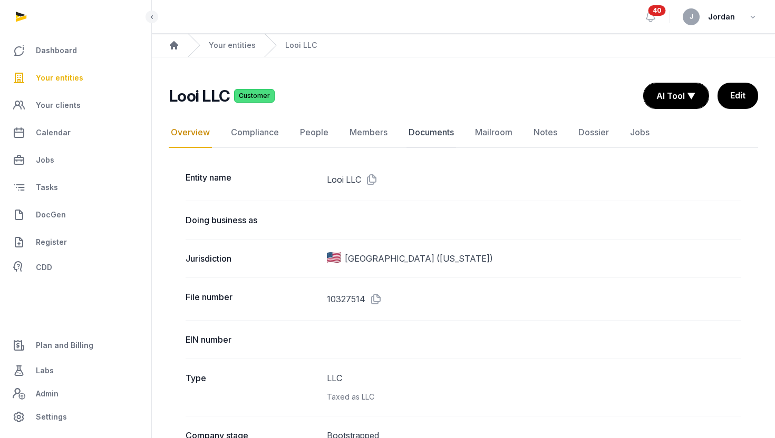
click at [433, 134] on link "Documents" at bounding box center [431, 133] width 50 height 31
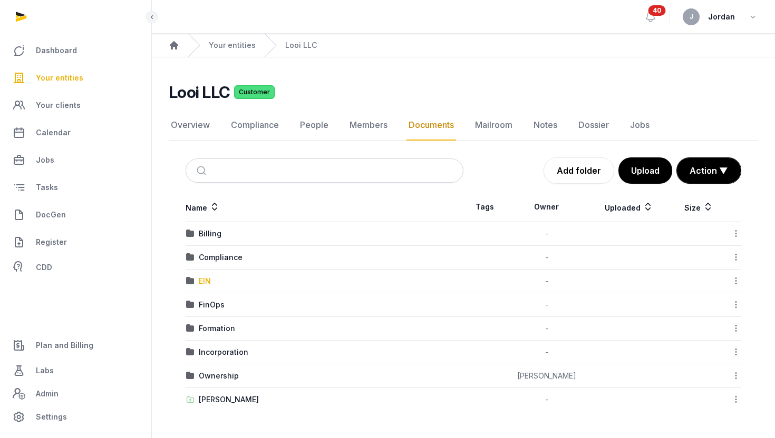
click at [208, 280] on div "EIN" at bounding box center [205, 281] width 12 height 11
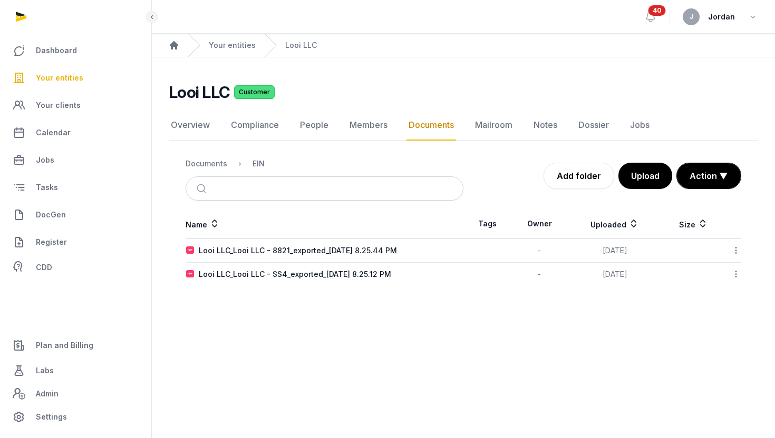
click at [95, 74] on link "Your entities" at bounding box center [75, 77] width 134 height 25
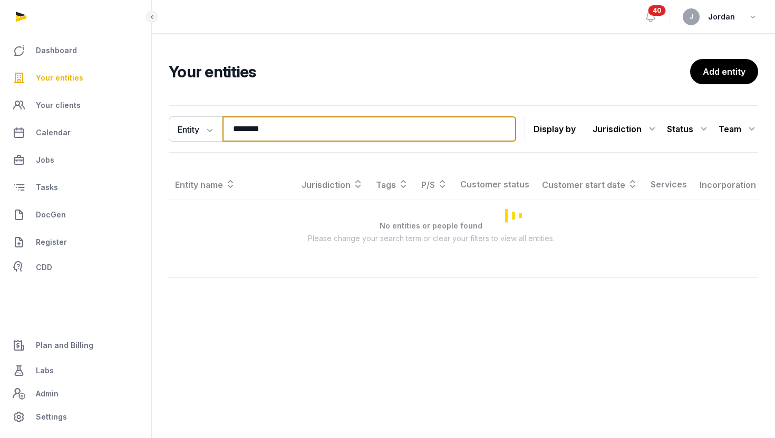
click at [246, 131] on input "********" at bounding box center [369, 128] width 294 height 25
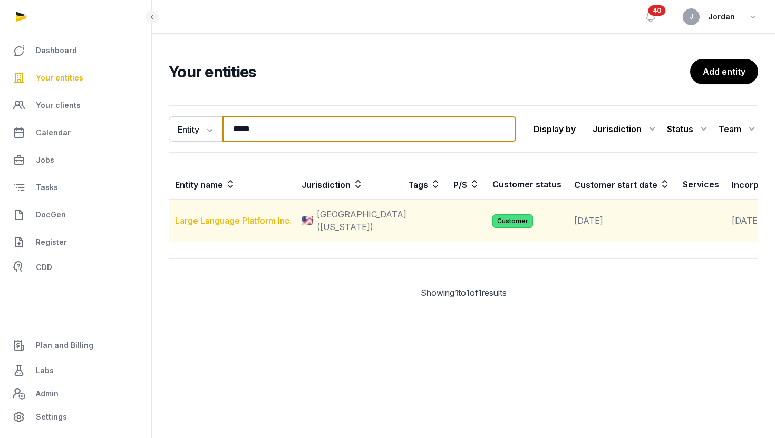
type input "*****"
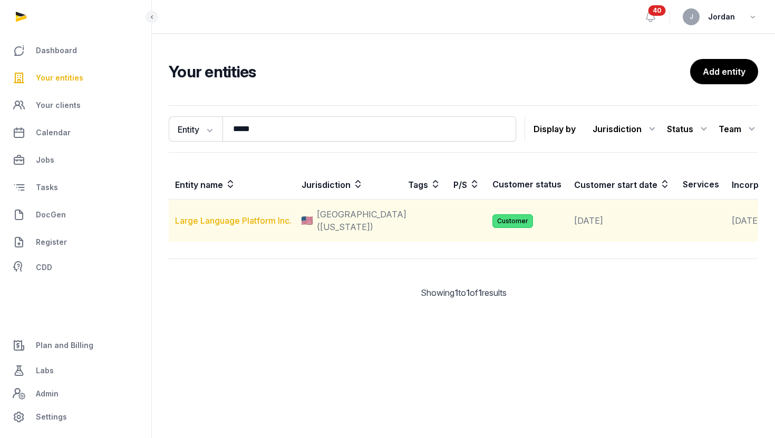
click at [241, 226] on link "Large Language Platform Inc." at bounding box center [233, 221] width 116 height 11
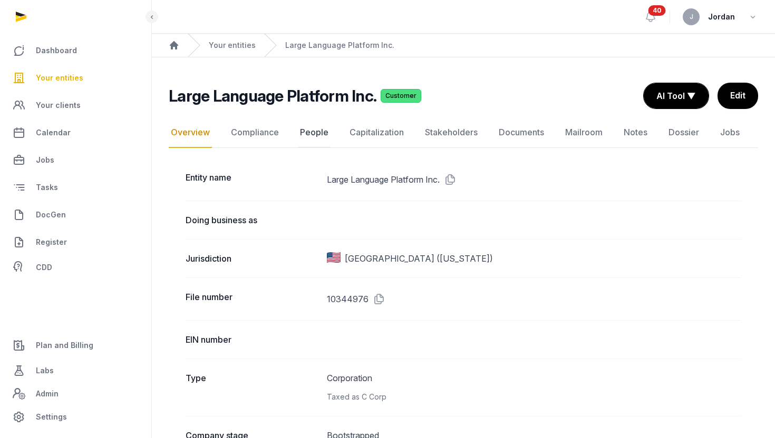
click at [311, 137] on link "People" at bounding box center [314, 133] width 33 height 31
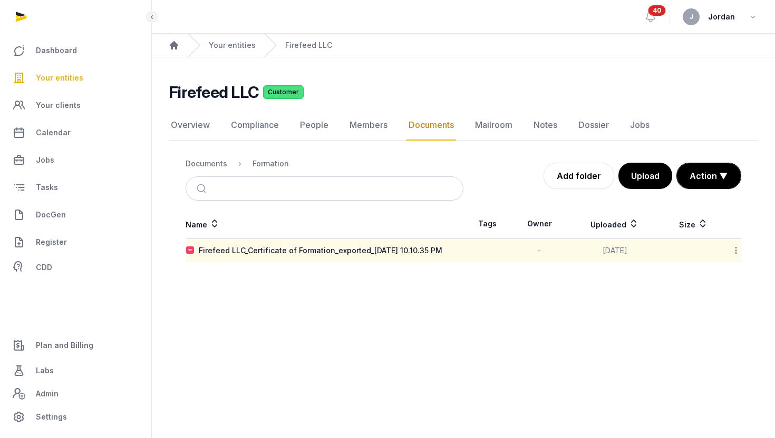
click at [84, 81] on link "Your entities" at bounding box center [75, 77] width 134 height 25
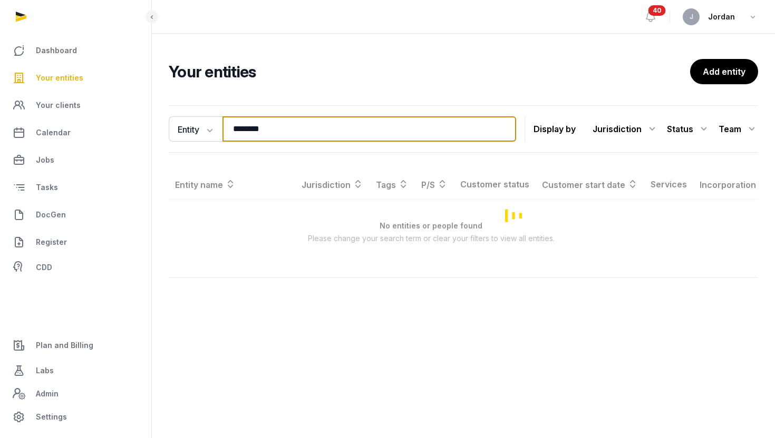
click at [255, 133] on input "********" at bounding box center [369, 128] width 294 height 25
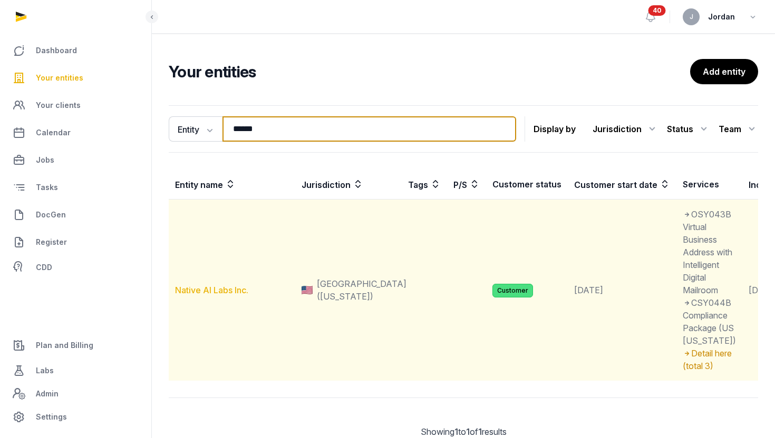
type input "******"
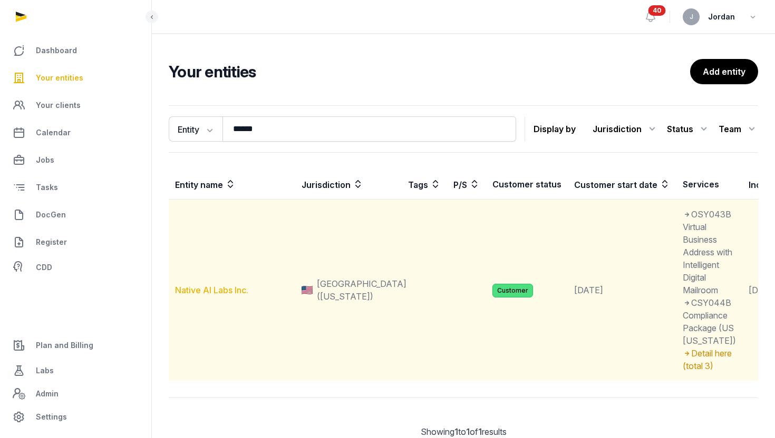
click at [207, 296] on link "Native AI Labs Inc." at bounding box center [211, 290] width 73 height 11
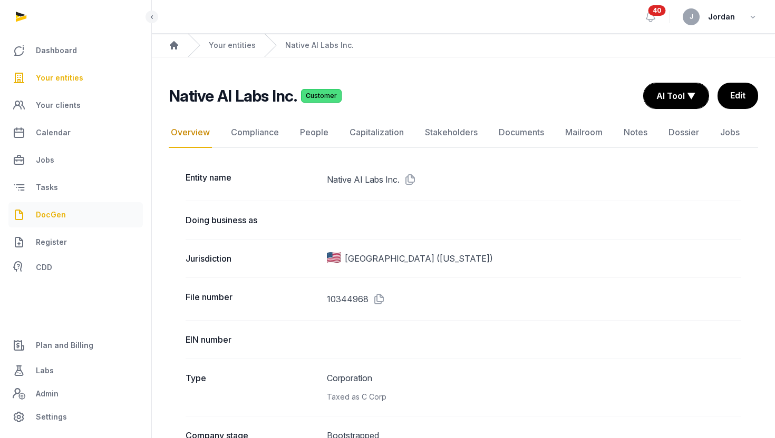
click at [70, 214] on link "DocGen" at bounding box center [75, 214] width 134 height 25
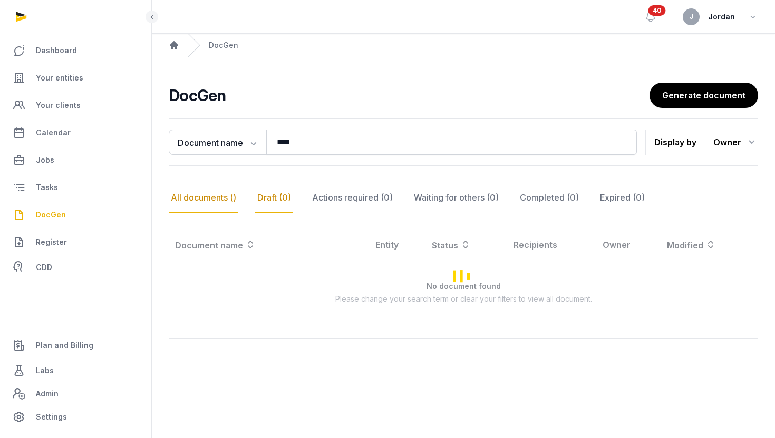
click at [280, 206] on div "Draft (0)" at bounding box center [274, 198] width 38 height 31
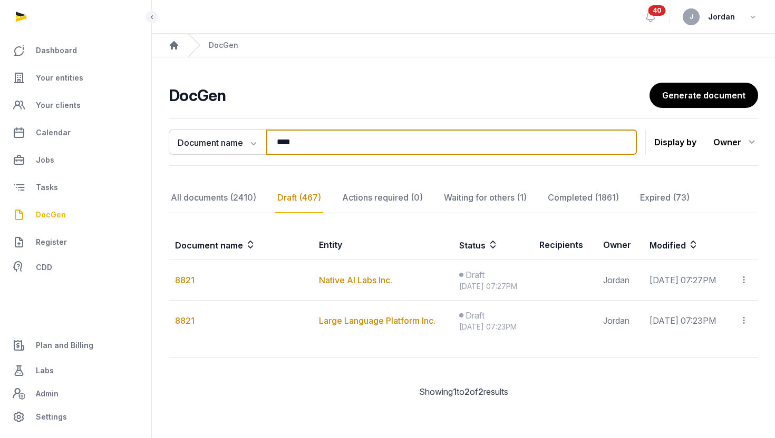
click at [402, 148] on input "****" at bounding box center [451, 142] width 370 height 25
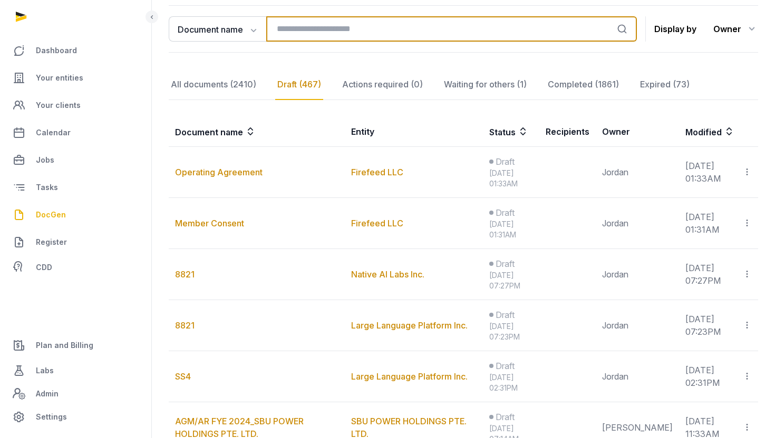
scroll to position [115, 0]
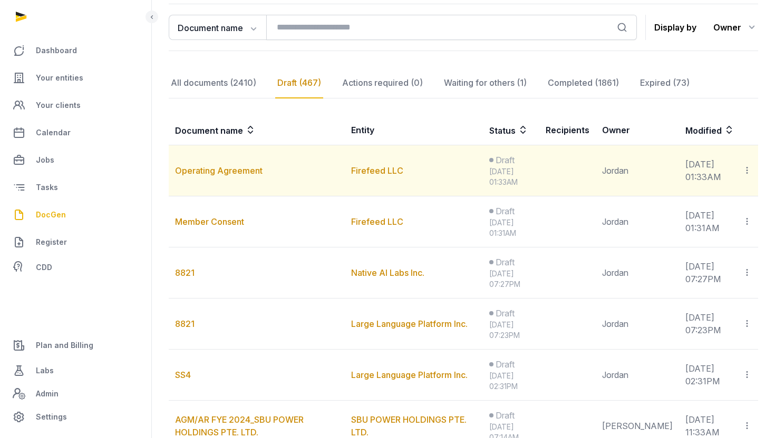
click at [215, 178] on td "Operating Agreement" at bounding box center [257, 170] width 176 height 51
click at [216, 175] on link "Operating Agreement" at bounding box center [218, 170] width 87 height 11
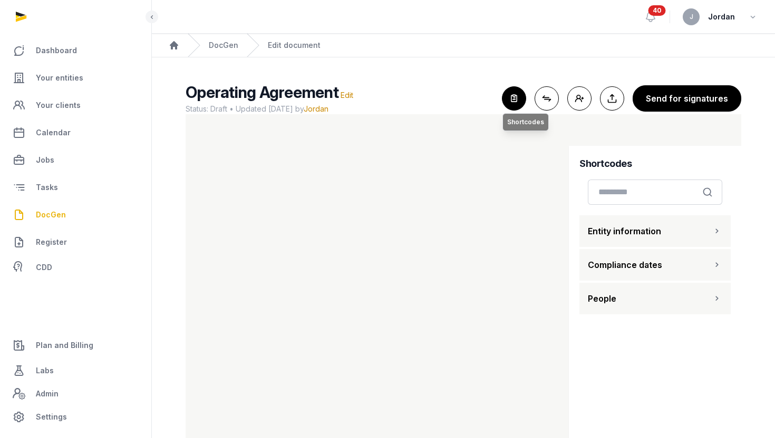
click at [505, 96] on button "Close shortcodes Shortcodes" at bounding box center [514, 98] width 24 height 24
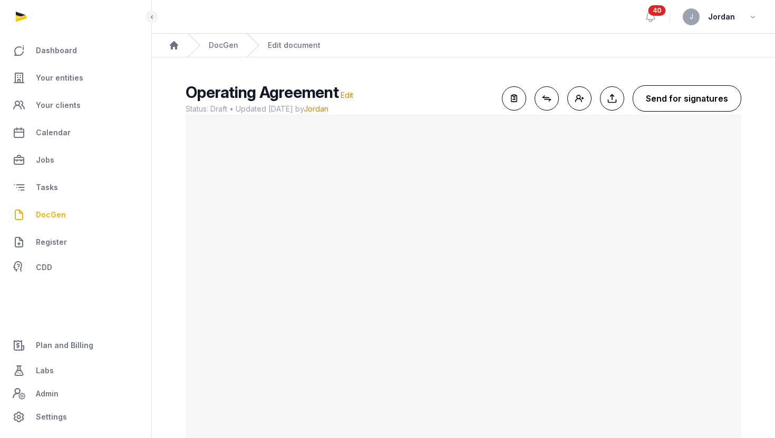
click at [688, 103] on button "Send for signatures" at bounding box center [686, 98] width 109 height 26
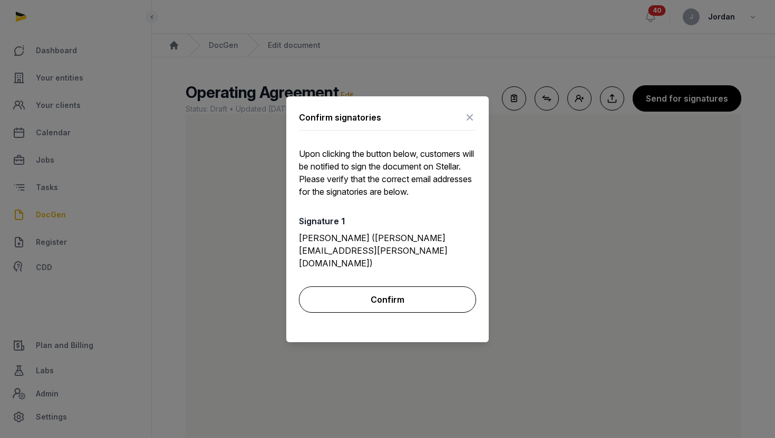
click at [372, 294] on button "Confirm" at bounding box center [387, 300] width 177 height 26
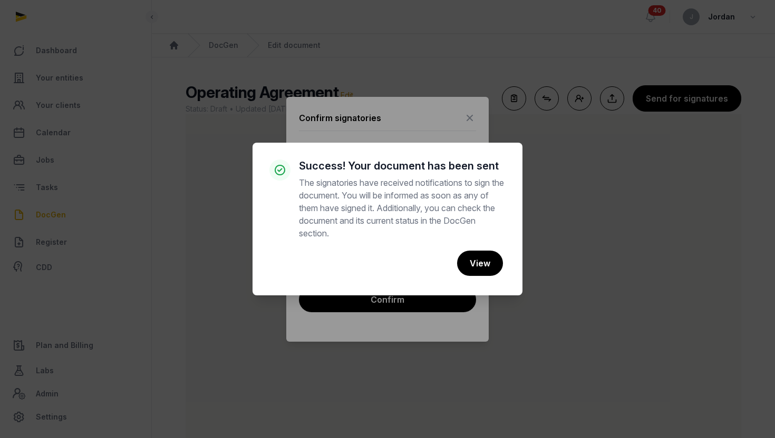
click at [471, 121] on div "× Success! Your document has been sent The signatories have received notificati…" at bounding box center [387, 219] width 775 height 438
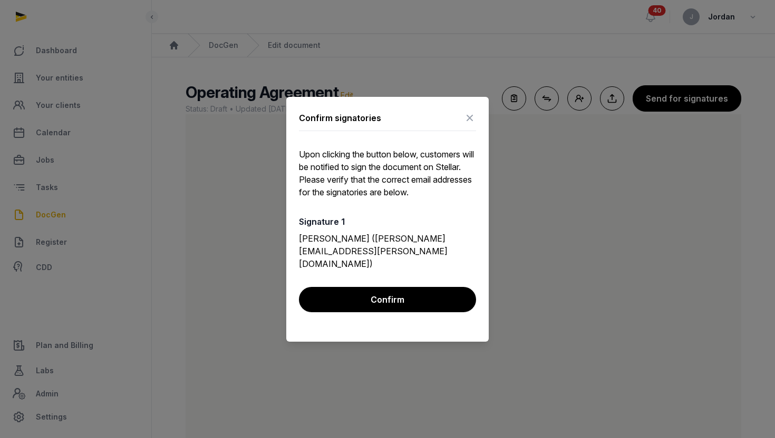
click at [471, 123] on icon at bounding box center [469, 118] width 13 height 17
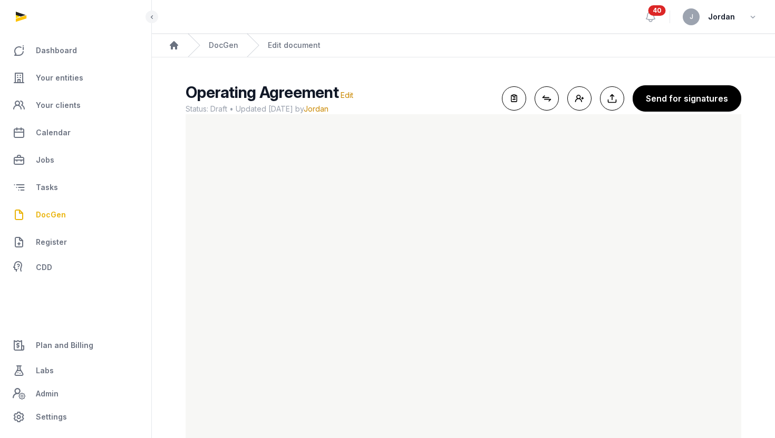
click at [70, 217] on link "DocGen" at bounding box center [75, 214] width 134 height 25
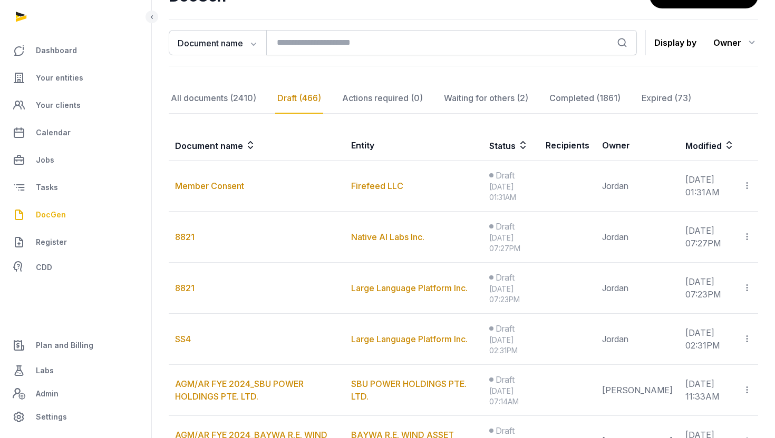
scroll to position [100, 0]
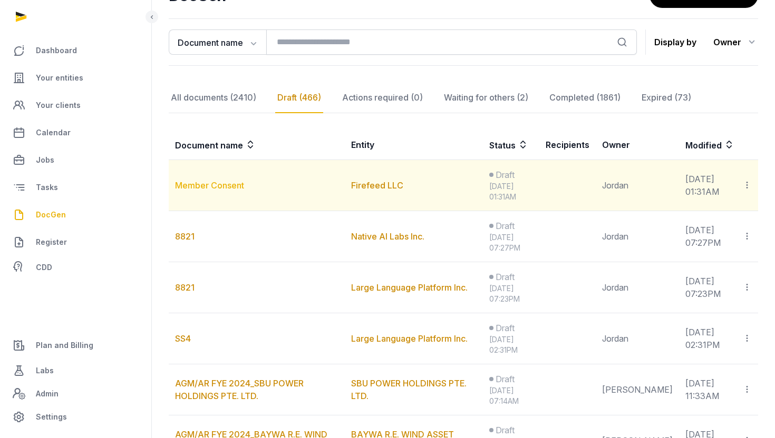
click at [230, 187] on link "Member Consent" at bounding box center [209, 185] width 69 height 11
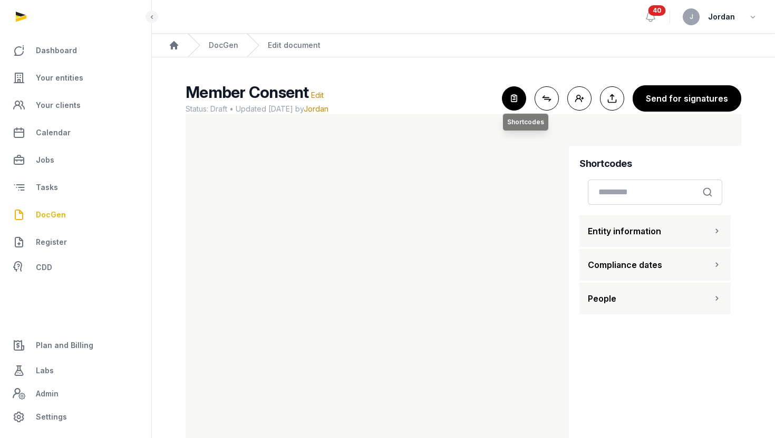
click at [522, 100] on icon "button" at bounding box center [513, 98] width 23 height 23
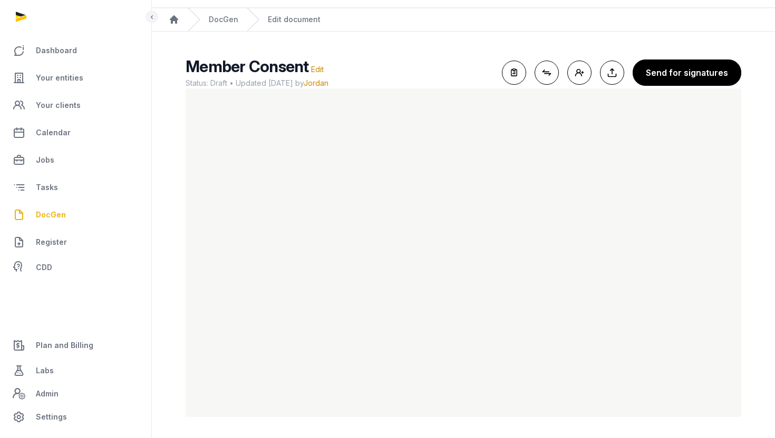
scroll to position [26, 0]
click at [691, 63] on button "Send for signatures" at bounding box center [686, 73] width 109 height 26
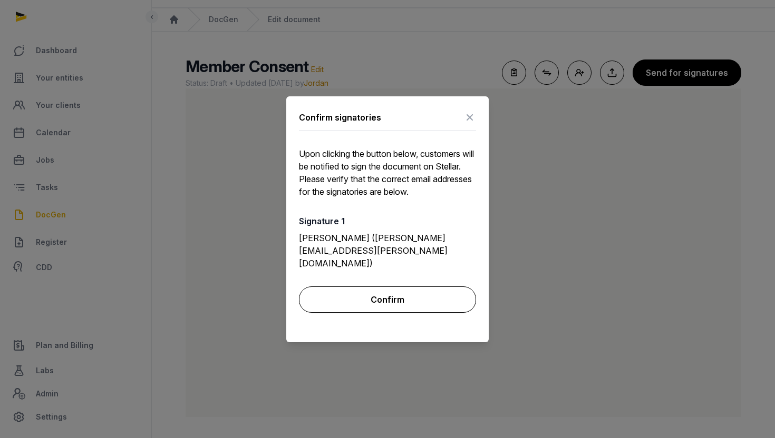
click at [435, 290] on button "Confirm" at bounding box center [387, 300] width 177 height 26
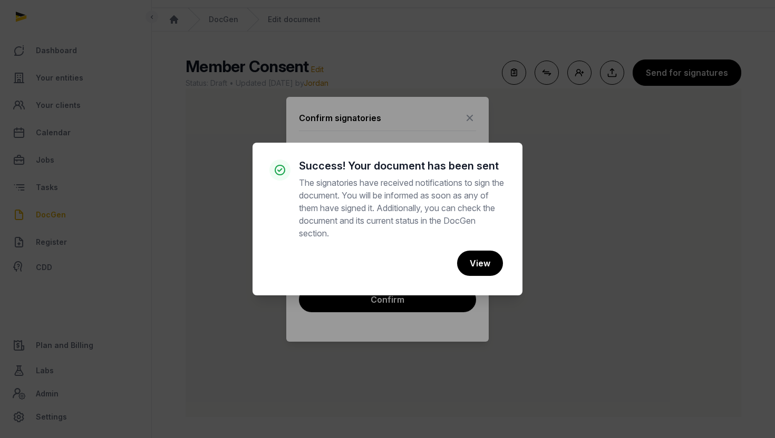
click at [466, 124] on div "× Success! Your document has been sent The signatories have received notificati…" at bounding box center [387, 219] width 775 height 438
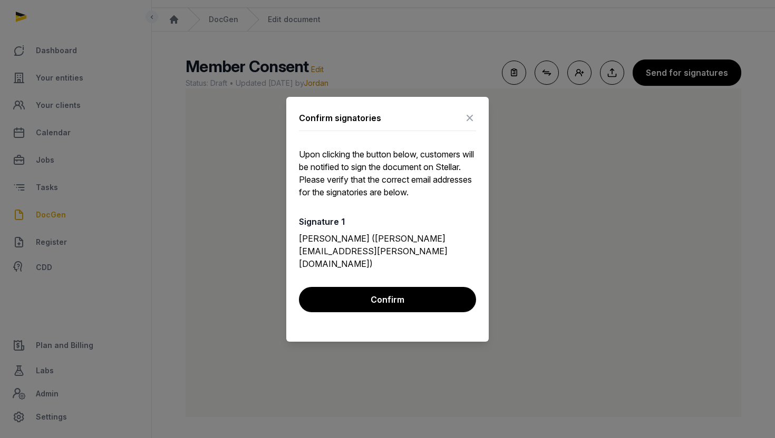
click at [467, 125] on icon at bounding box center [469, 118] width 13 height 17
